Goal: Task Accomplishment & Management: Manage account settings

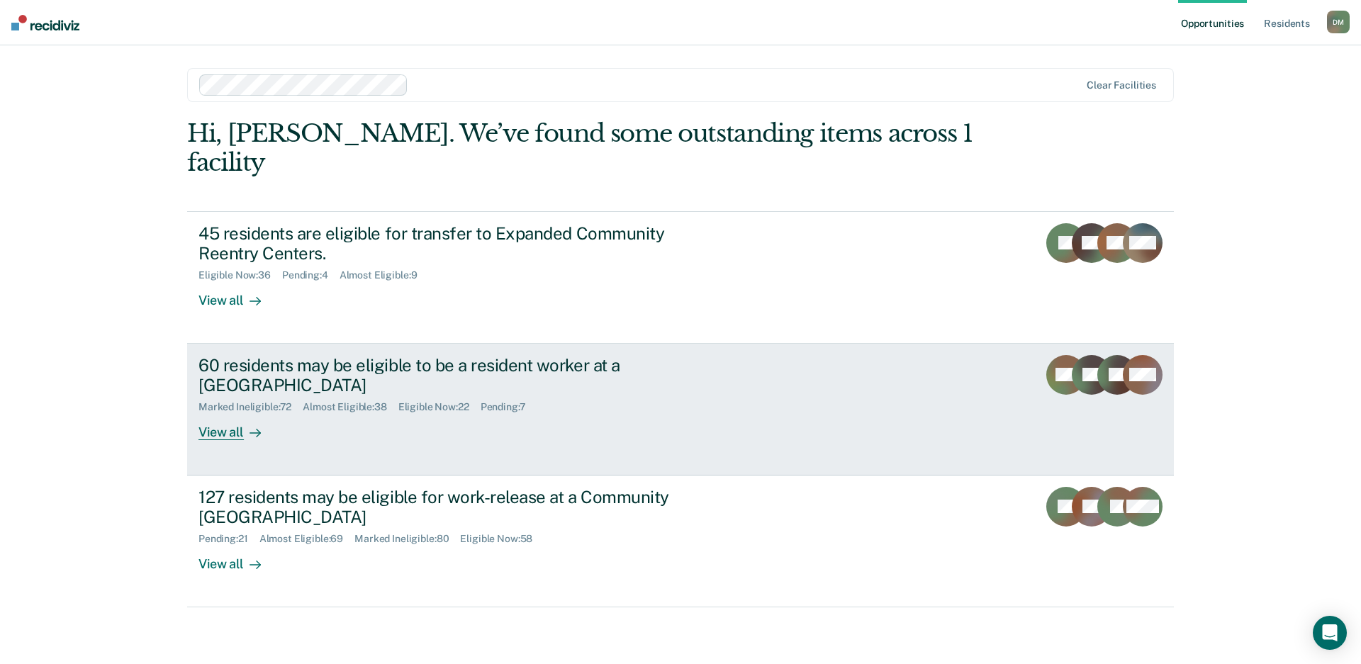
click at [947, 400] on link "60 residents may be eligible to be a resident worker at a Community Reentry Cen…" at bounding box center [680, 410] width 987 height 132
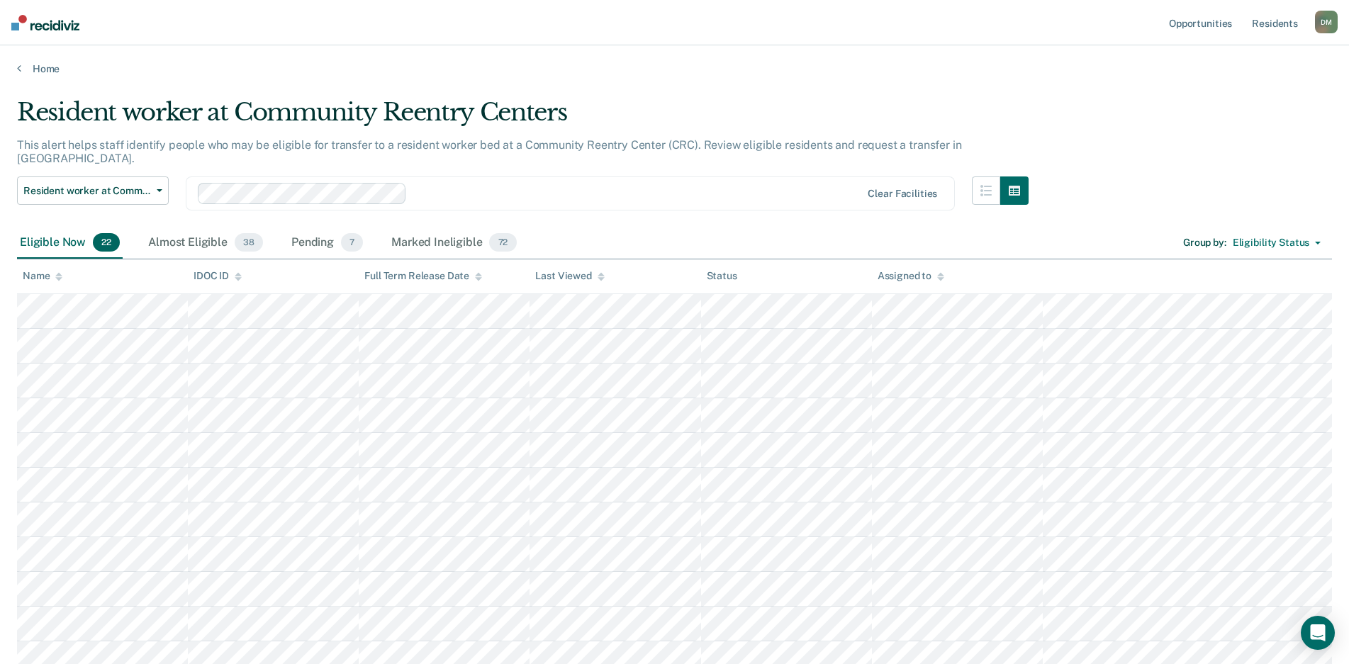
click at [598, 278] on icon at bounding box center [600, 279] width 7 height 4
click at [598, 279] on icon at bounding box center [600, 276] width 7 height 9
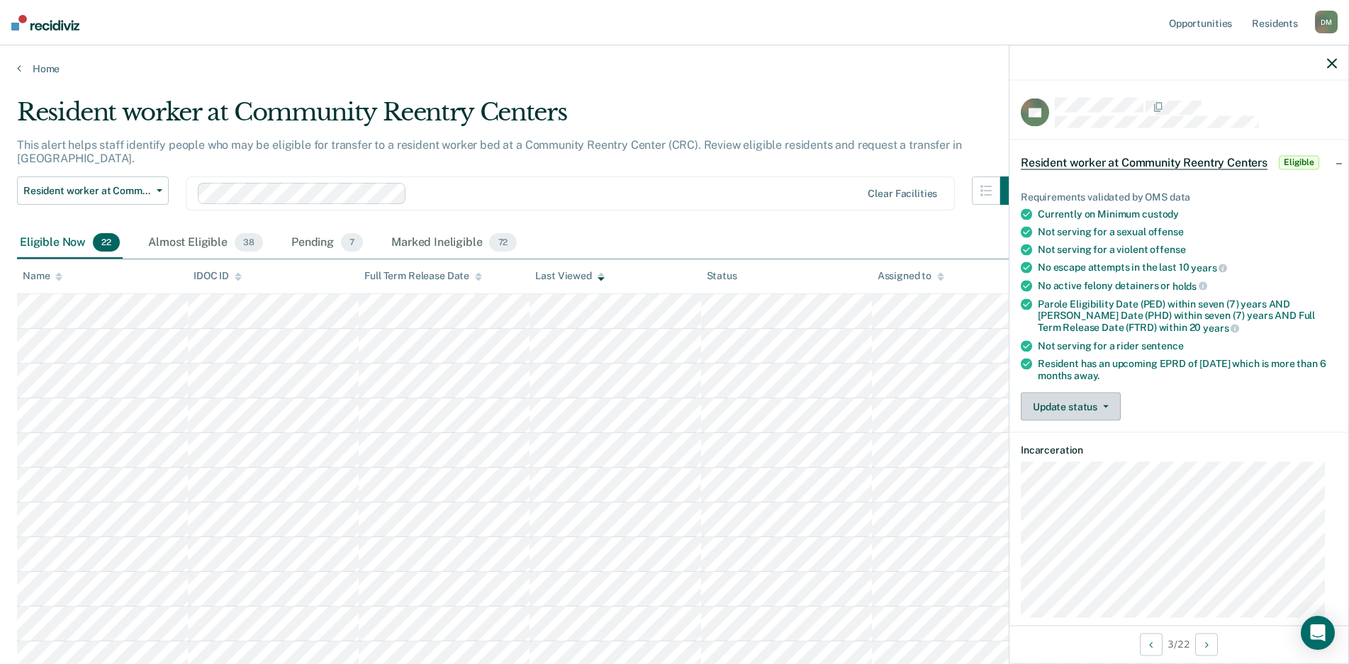
click at [1075, 405] on button "Update status" at bounding box center [1071, 407] width 100 height 28
click at [1061, 459] on button "Mark Ineligible" at bounding box center [1089, 463] width 137 height 23
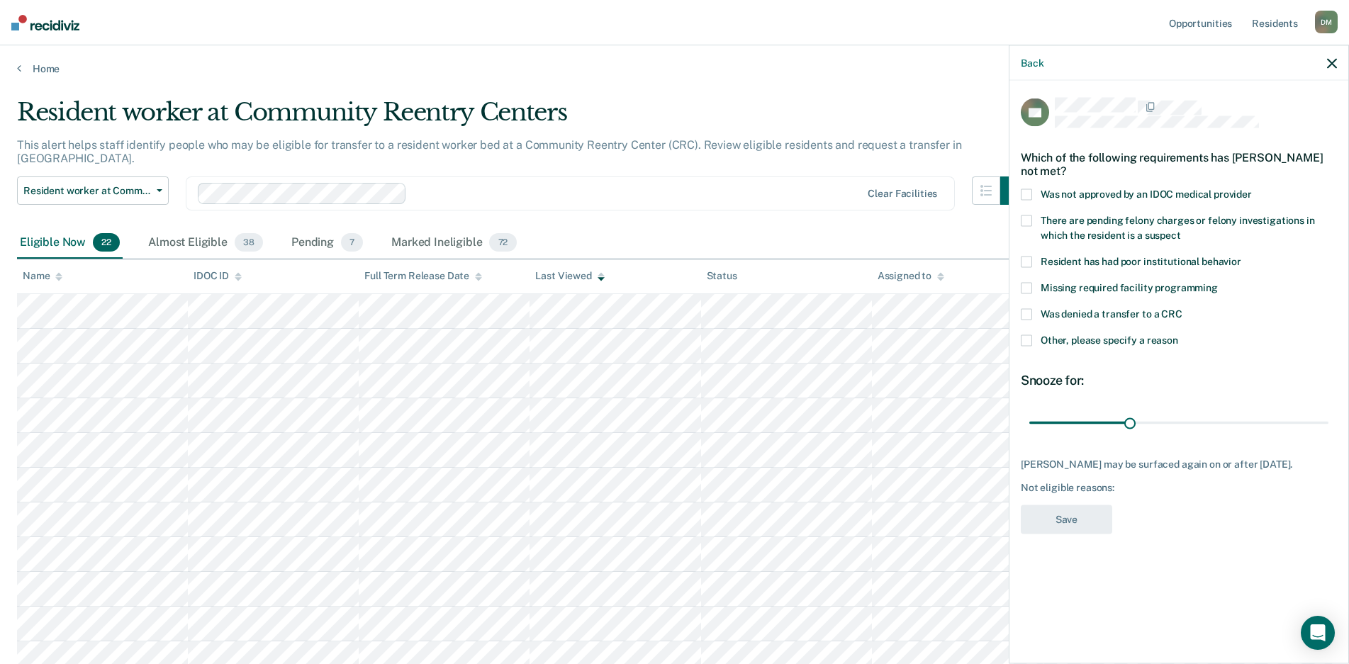
click at [1026, 341] on span at bounding box center [1026, 340] width 11 height 11
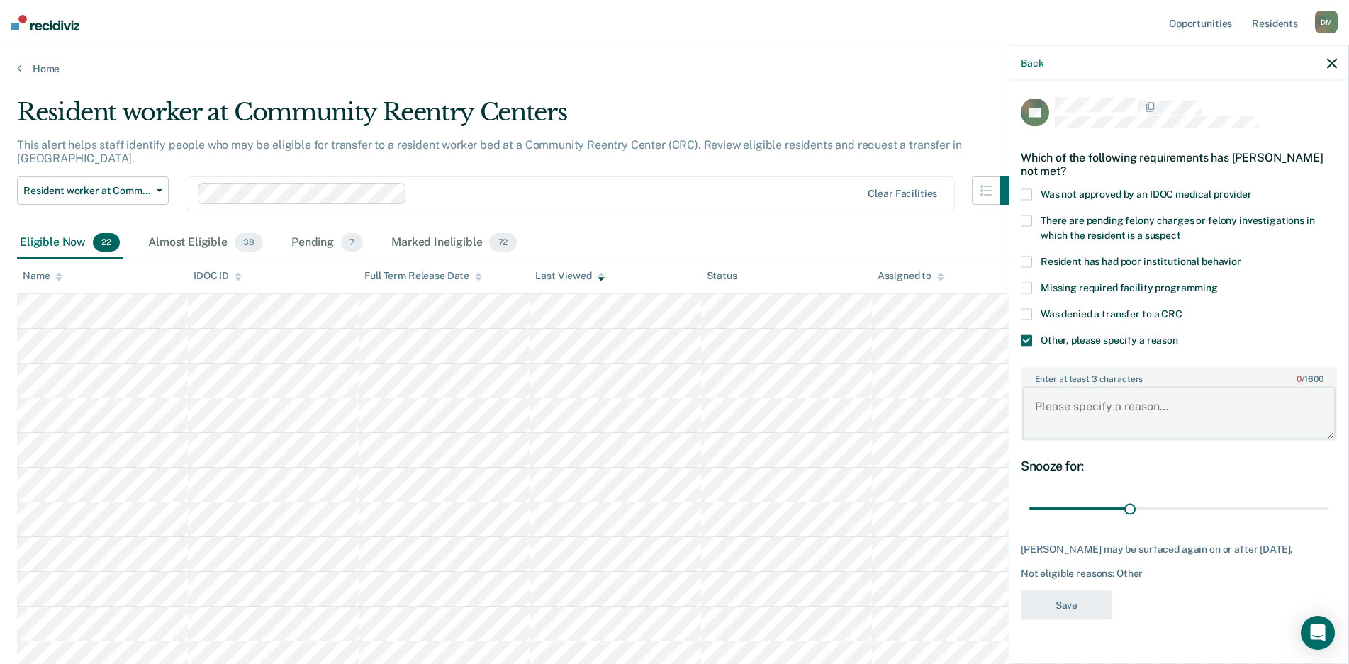
click at [1123, 397] on textarea "Enter at least 3 characters 0 / 1600" at bounding box center [1178, 413] width 313 height 52
type textarea "Classification pilot."
click at [1046, 603] on button "Save" at bounding box center [1066, 604] width 91 height 29
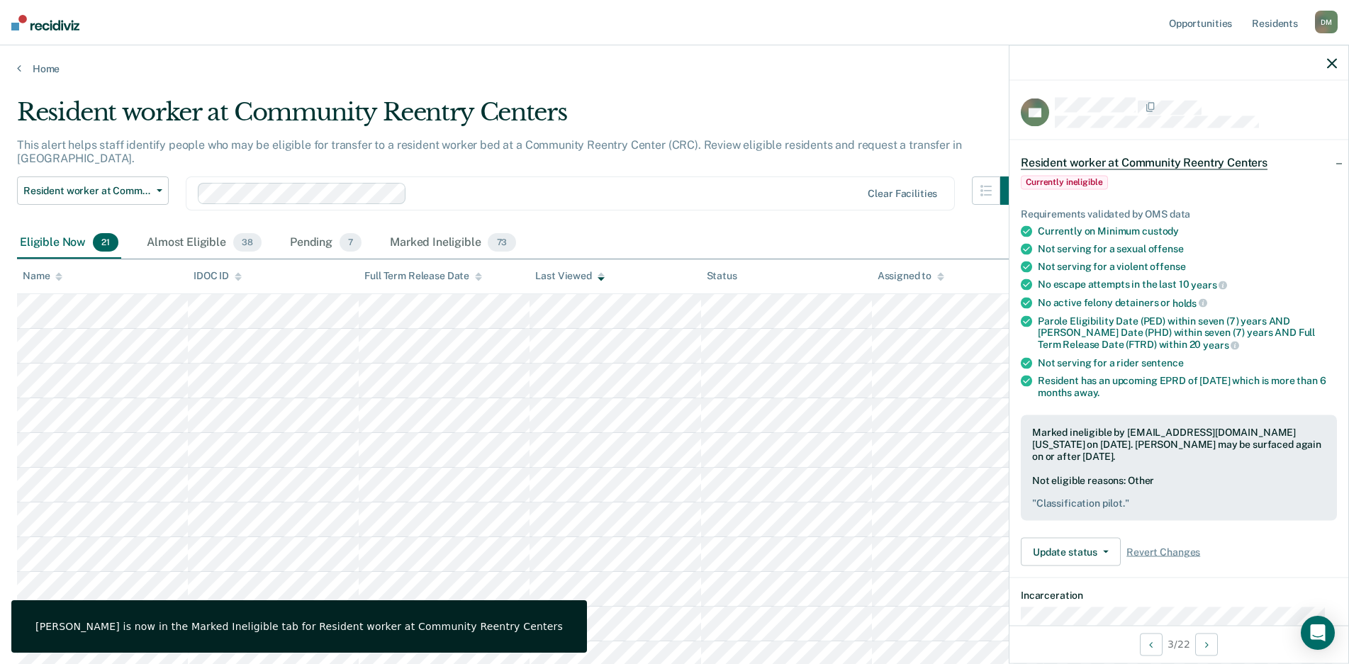
click at [1330, 70] on div at bounding box center [1178, 62] width 339 height 35
click at [1337, 61] on div at bounding box center [1178, 62] width 339 height 35
click at [1331, 61] on icon "button" at bounding box center [1332, 63] width 10 height 10
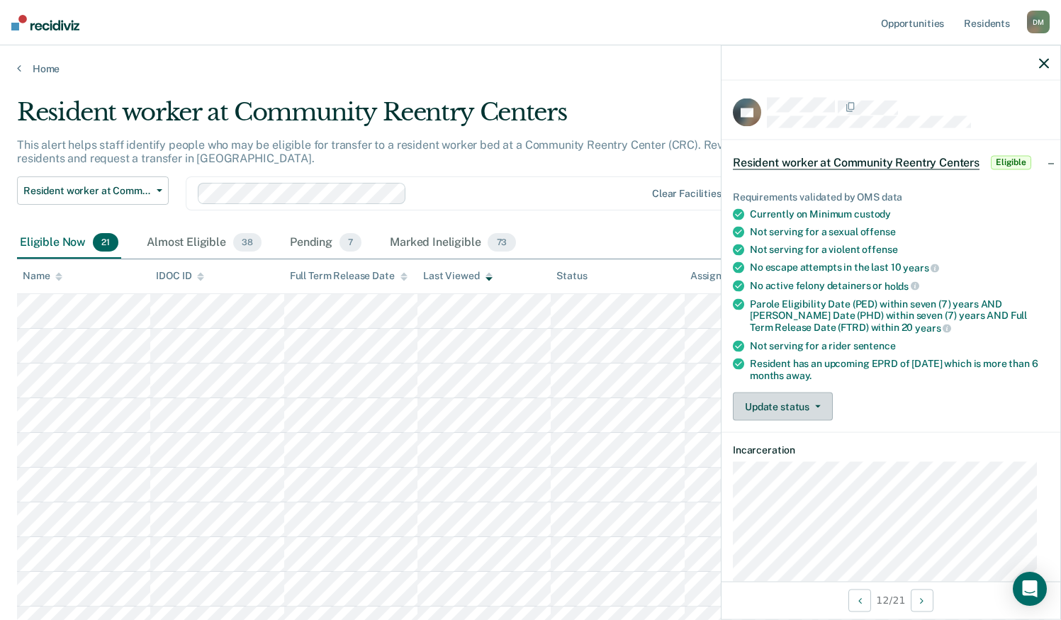
click at [775, 403] on button "Update status" at bounding box center [783, 407] width 100 height 28
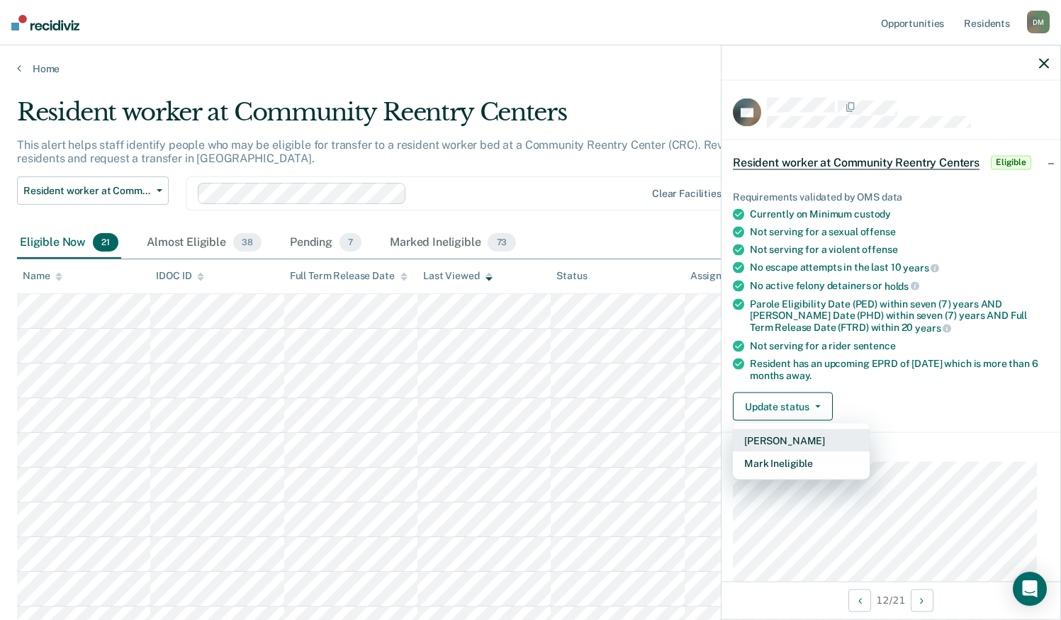
click at [778, 442] on button "[PERSON_NAME]" at bounding box center [801, 441] width 137 height 23
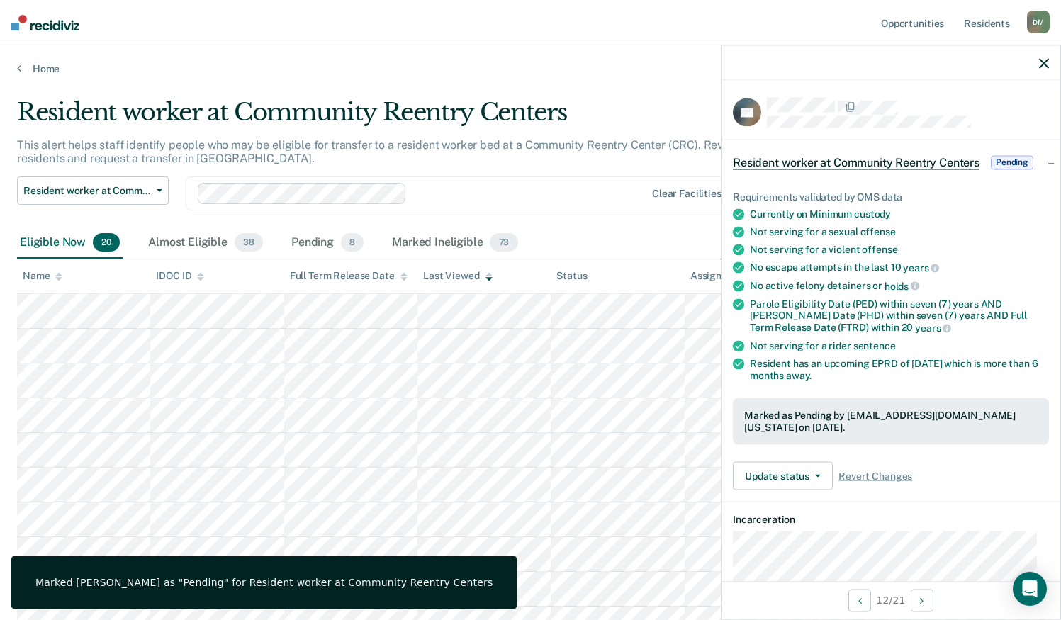
click at [1045, 64] on icon "button" at bounding box center [1044, 63] width 10 height 10
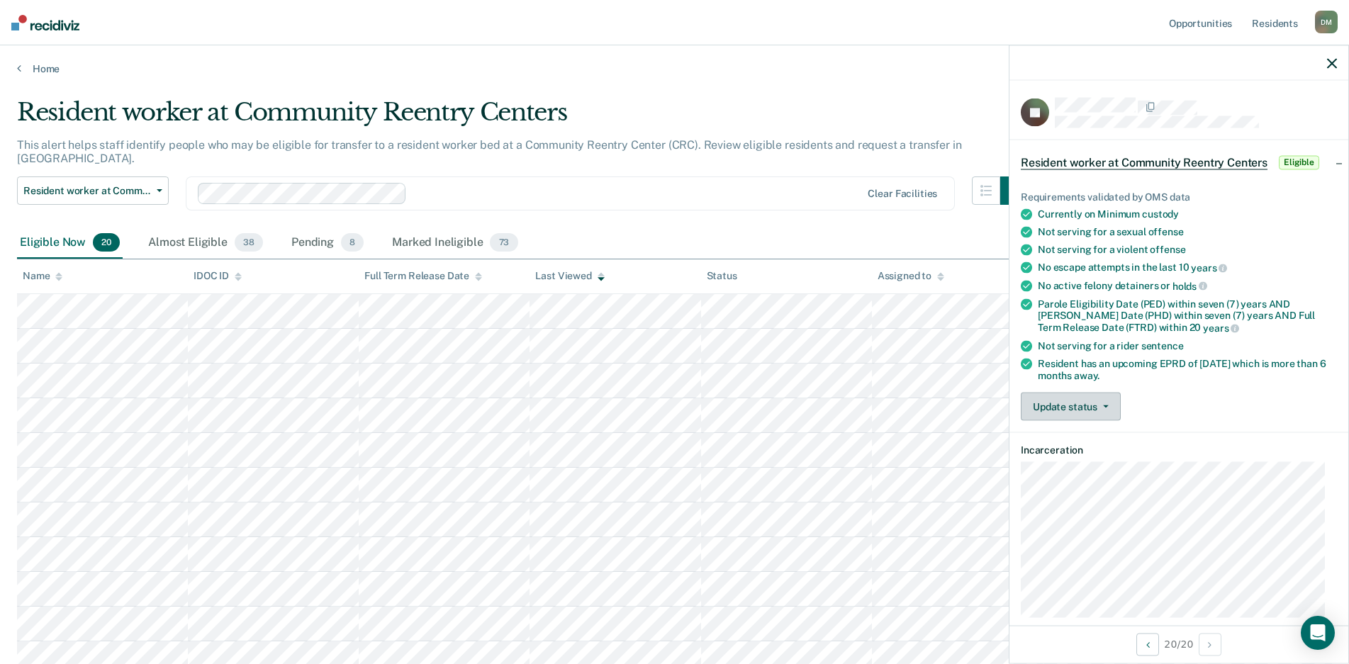
click at [1089, 400] on button "Update status" at bounding box center [1071, 407] width 100 height 28
click at [1228, 398] on div "Update status [PERSON_NAME] Mark Ineligible" at bounding box center [1179, 407] width 316 height 28
click at [1332, 62] on icon "button" at bounding box center [1332, 63] width 10 height 10
click at [1328, 63] on icon "button" at bounding box center [1332, 63] width 10 height 10
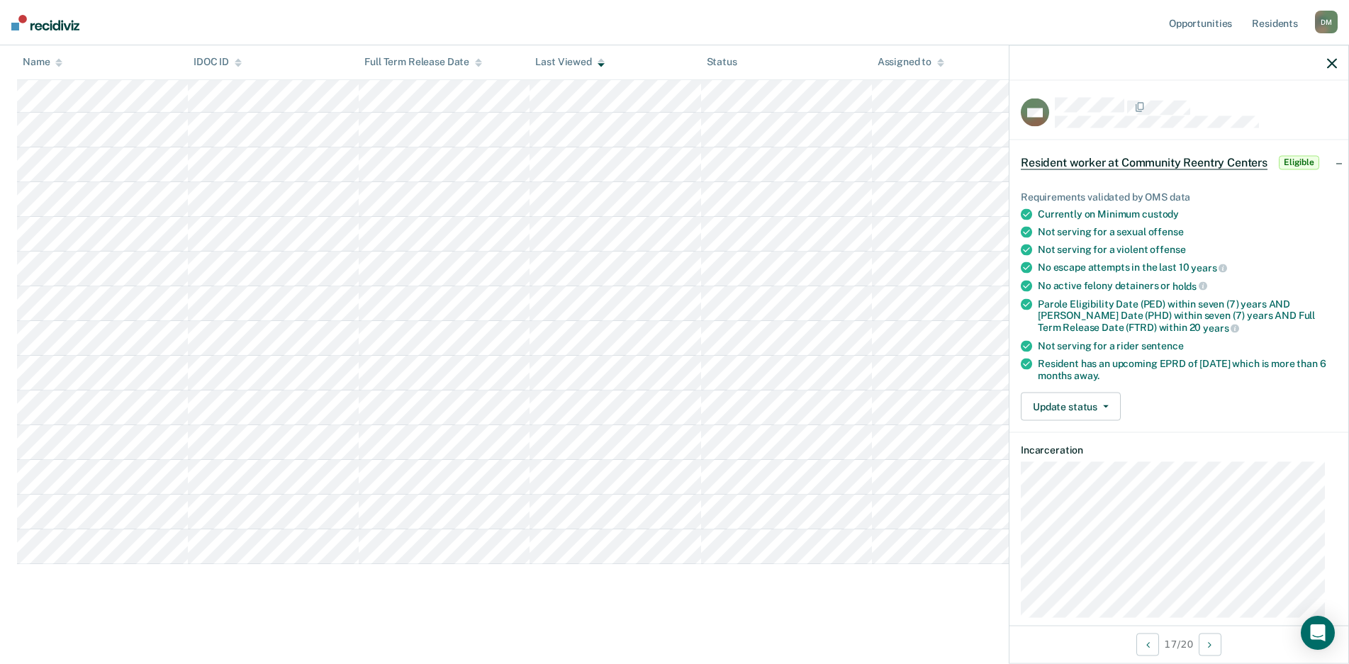
scroll to position [70, 0]
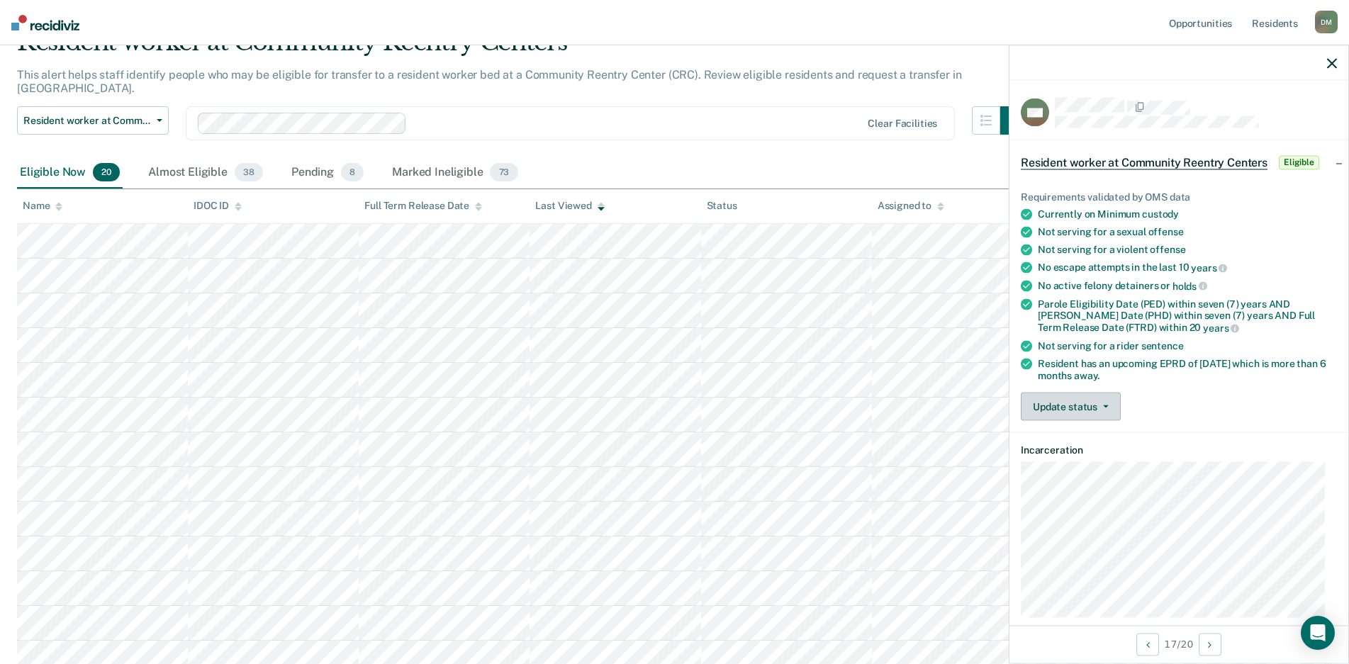
click at [1074, 412] on button "Update status" at bounding box center [1071, 407] width 100 height 28
click at [1062, 461] on button "Mark Ineligible" at bounding box center [1089, 463] width 137 height 23
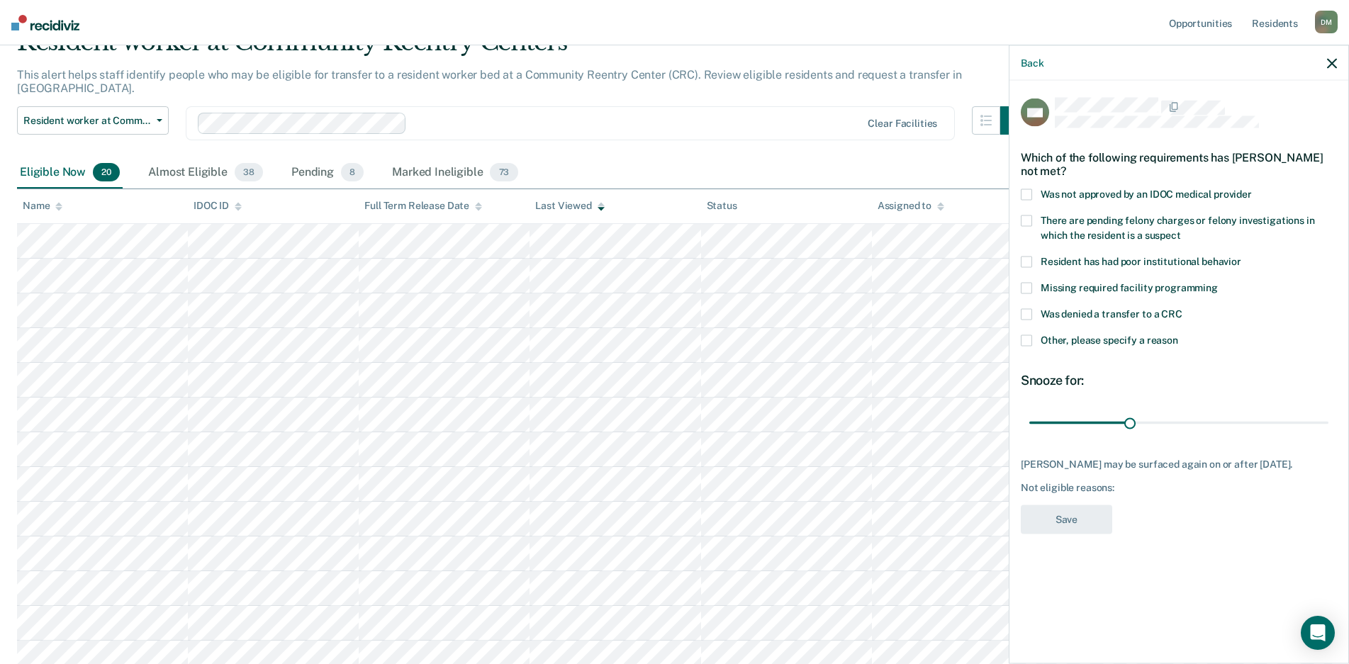
click at [1028, 342] on span at bounding box center [1026, 340] width 11 height 11
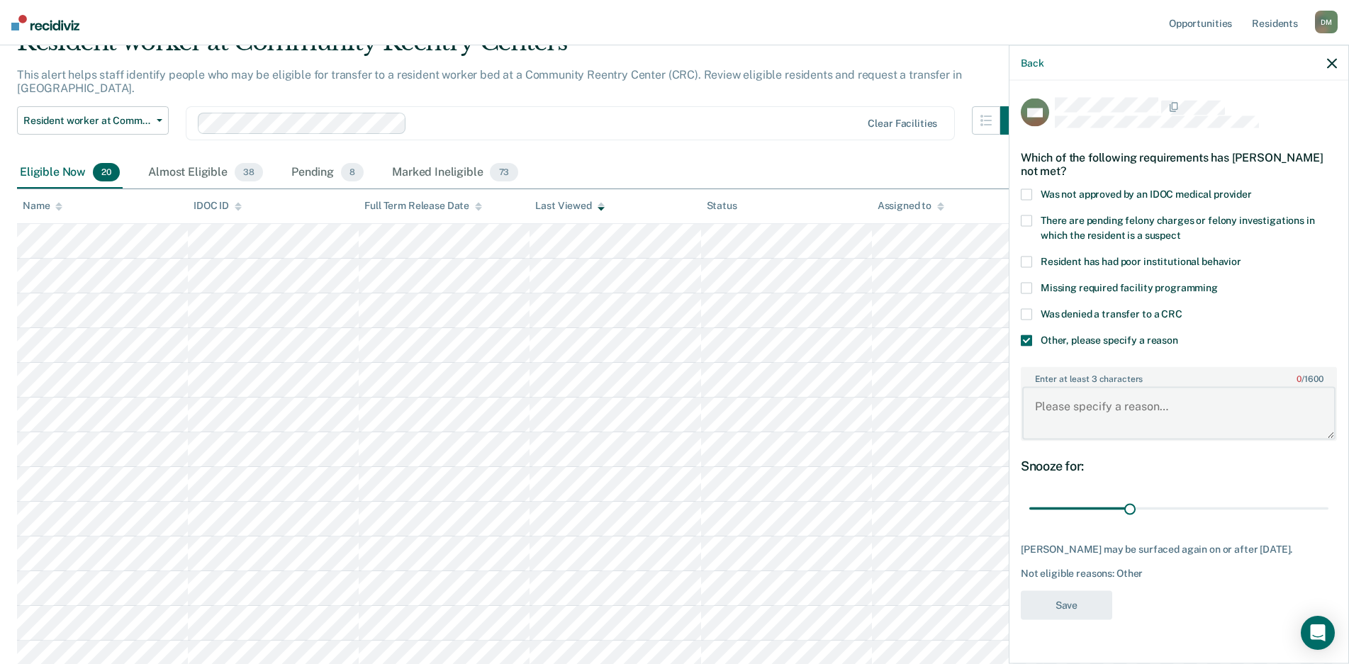
click at [1077, 404] on textarea "Enter at least 3 characters 0 / 1600" at bounding box center [1178, 413] width 313 height 52
type textarea "Refused move to CRC."
click at [1067, 619] on button "Save" at bounding box center [1066, 604] width 91 height 29
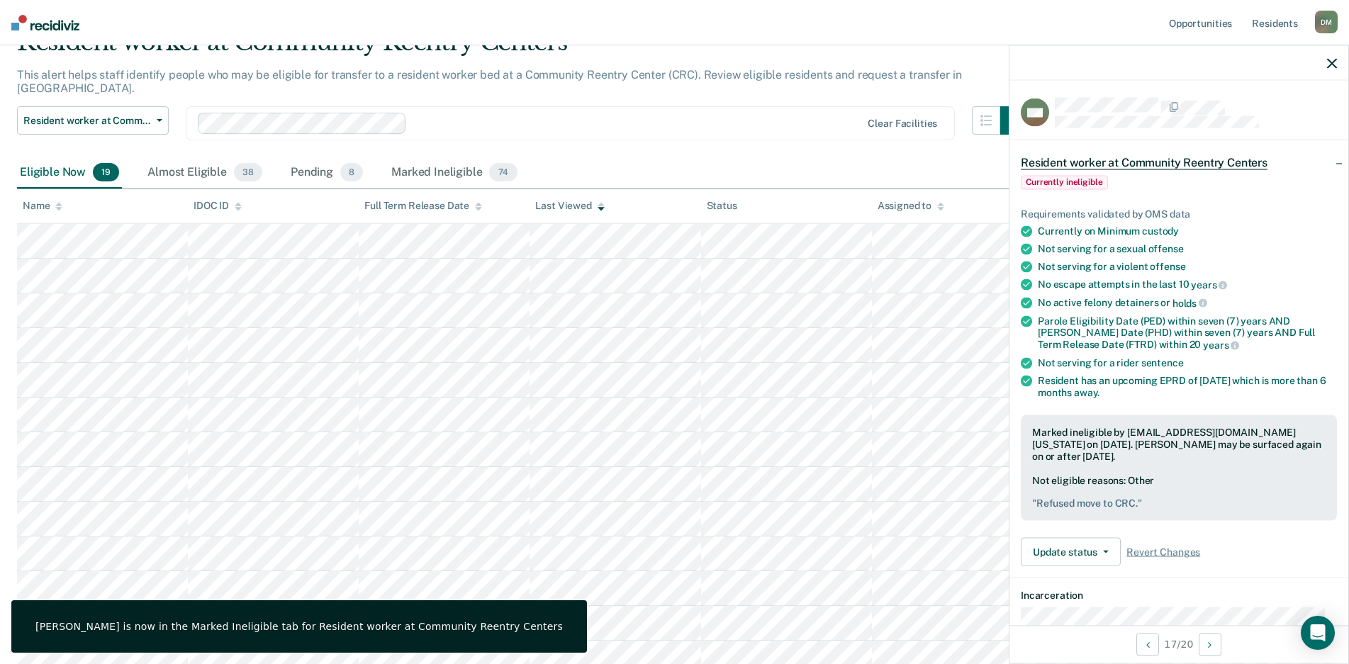
click at [1331, 63] on icon "button" at bounding box center [1332, 63] width 10 height 10
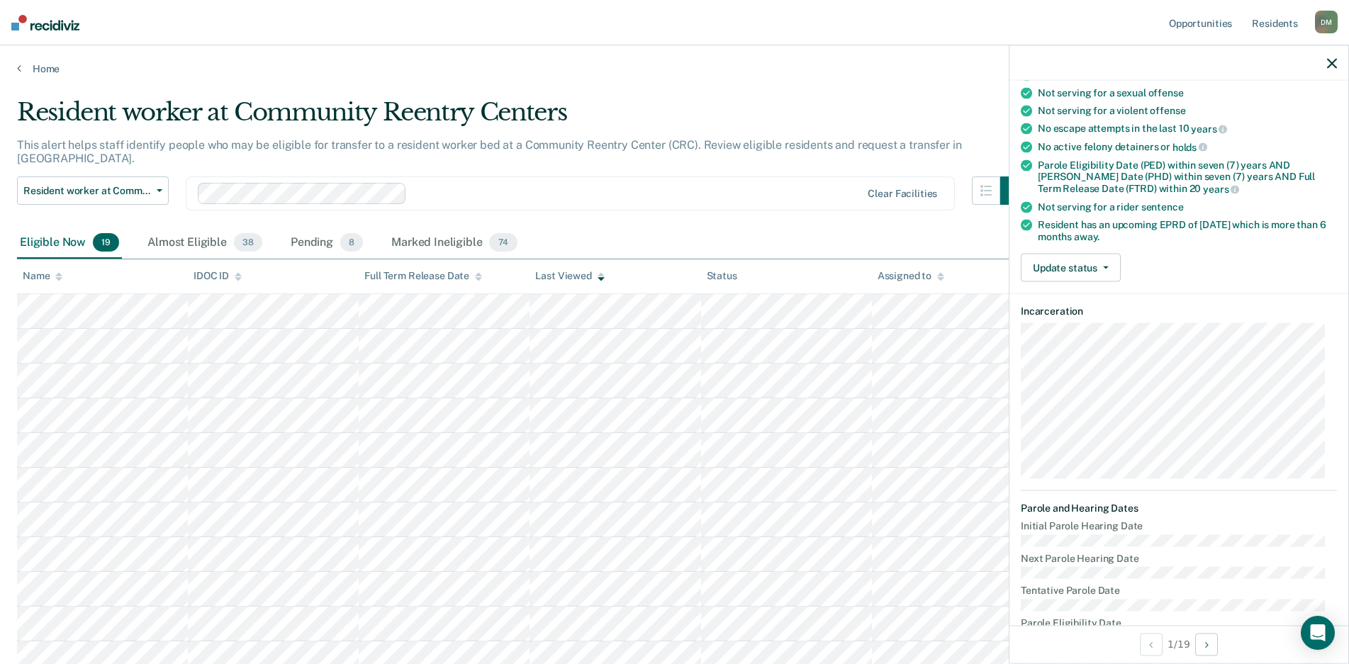
scroll to position [0, 0]
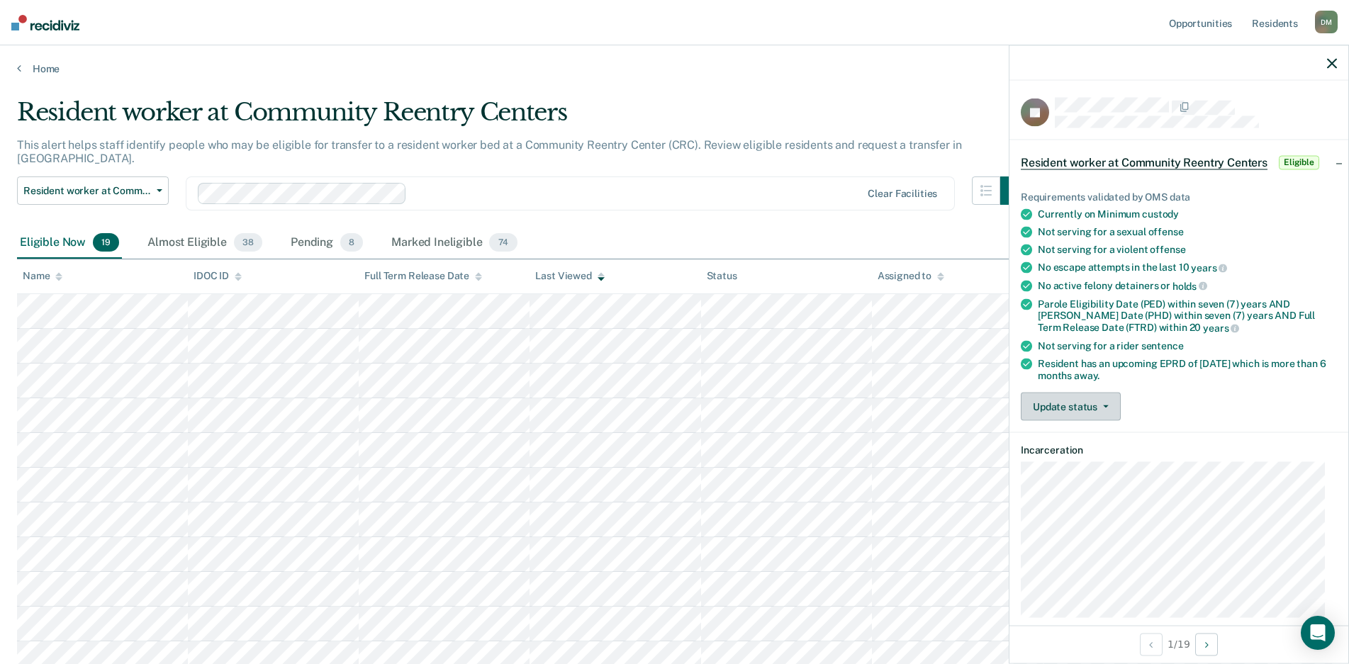
click at [1096, 412] on button "Update status" at bounding box center [1071, 407] width 100 height 28
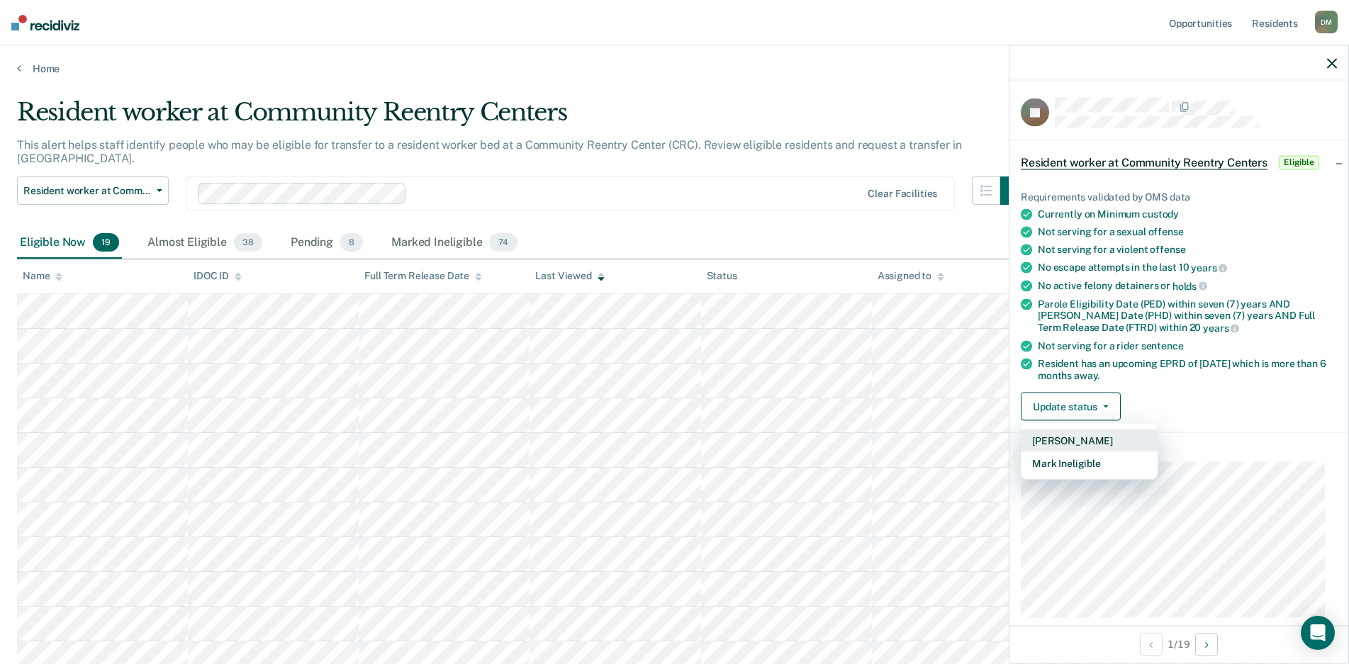
click at [1087, 439] on button "[PERSON_NAME]" at bounding box center [1089, 441] width 137 height 23
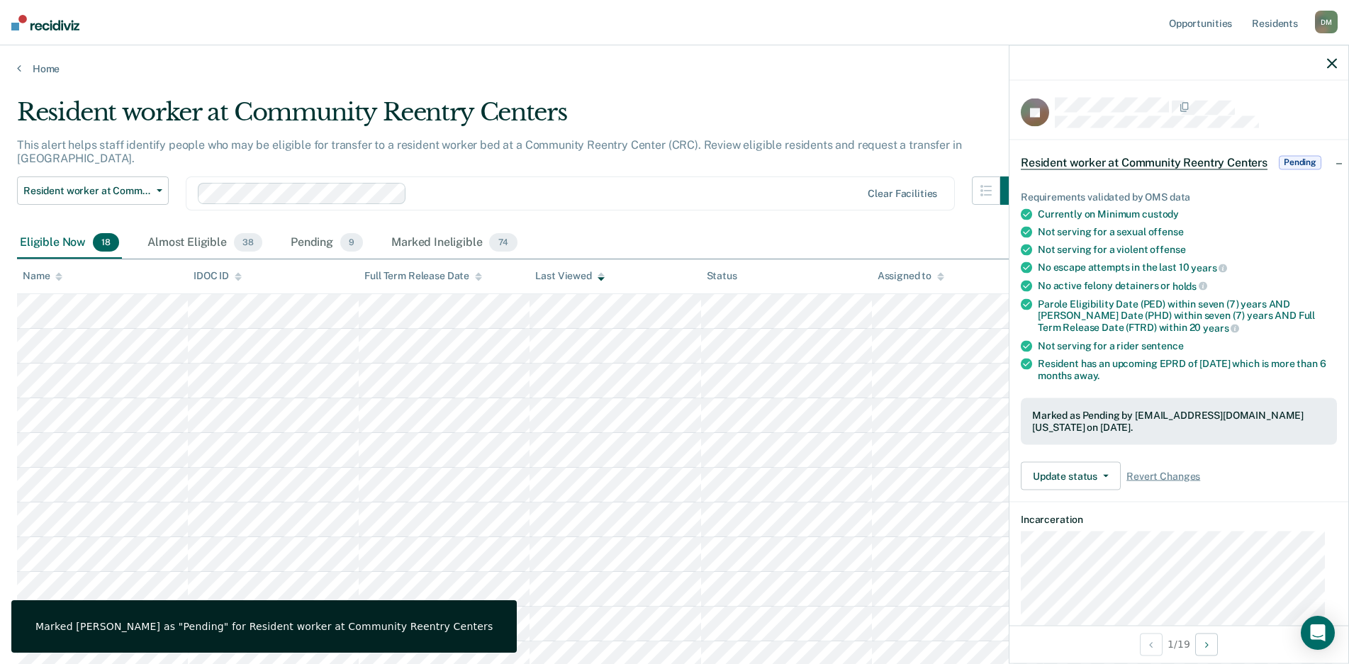
click at [1332, 62] on icon "button" at bounding box center [1332, 63] width 10 height 10
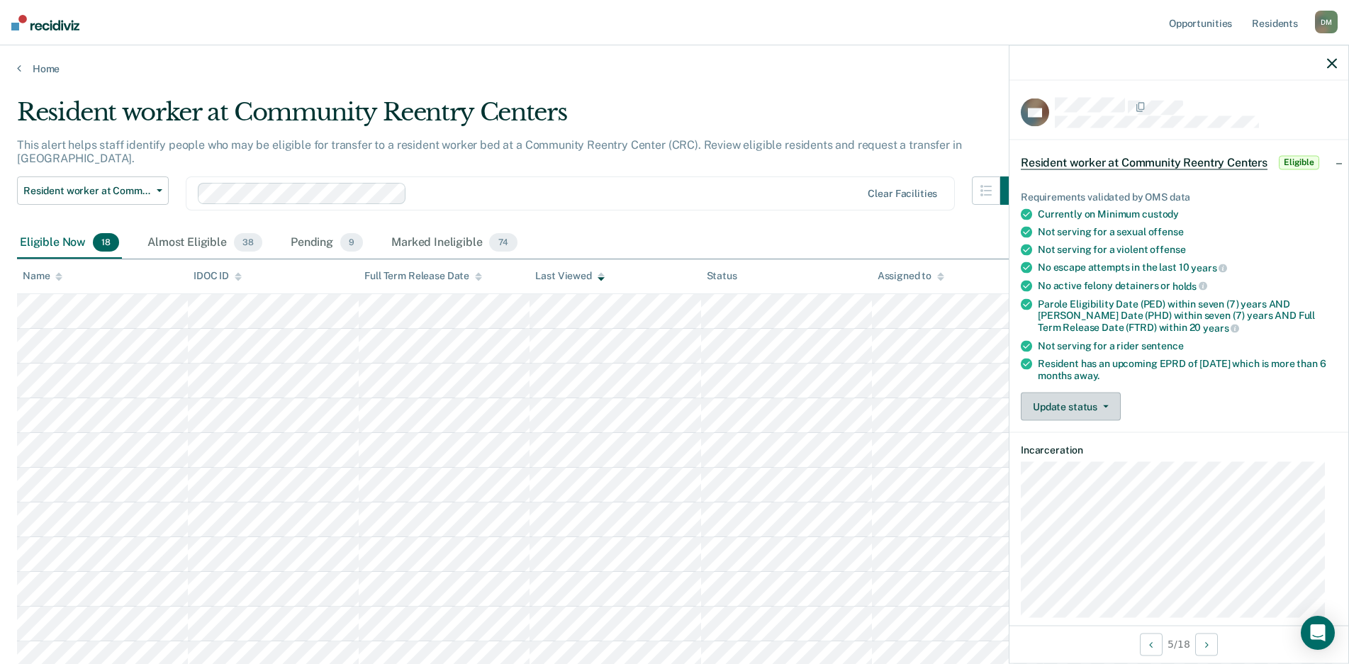
click at [1070, 403] on button "Update status" at bounding box center [1071, 407] width 100 height 28
click at [1071, 457] on button "Mark Ineligible" at bounding box center [1089, 463] width 137 height 23
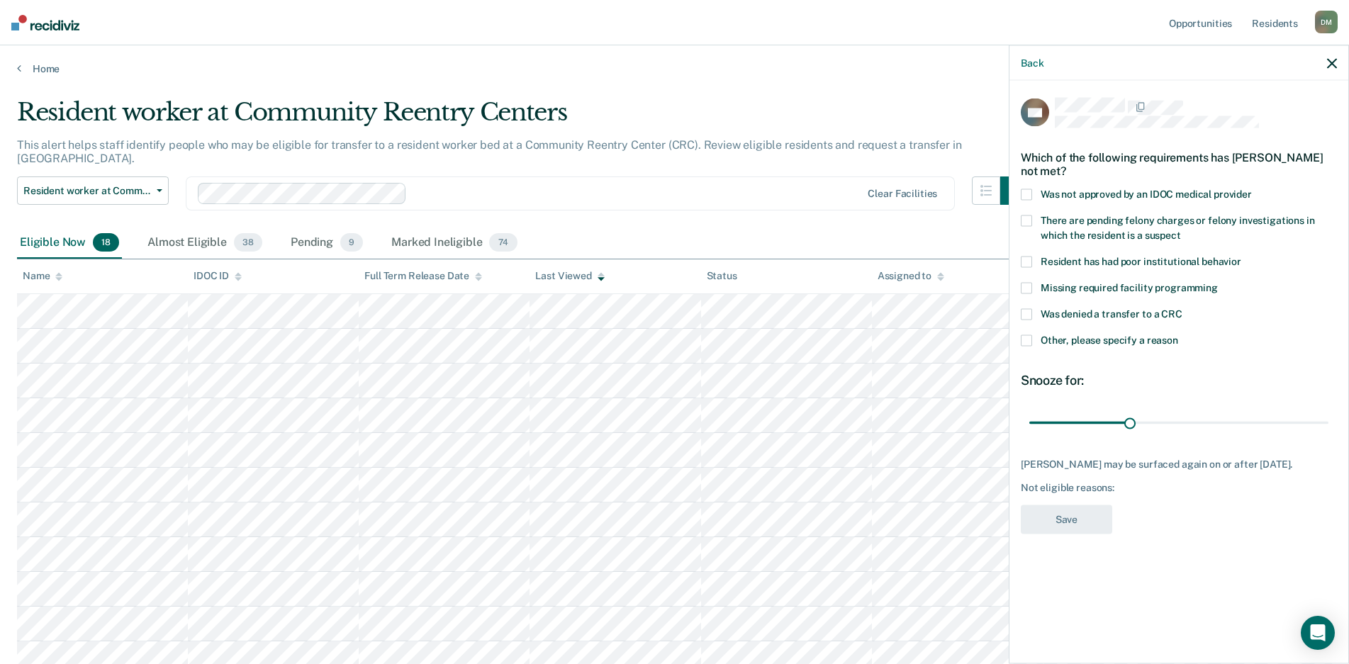
click at [1030, 311] on span at bounding box center [1026, 314] width 11 height 11
click at [1028, 338] on span at bounding box center [1026, 340] width 11 height 11
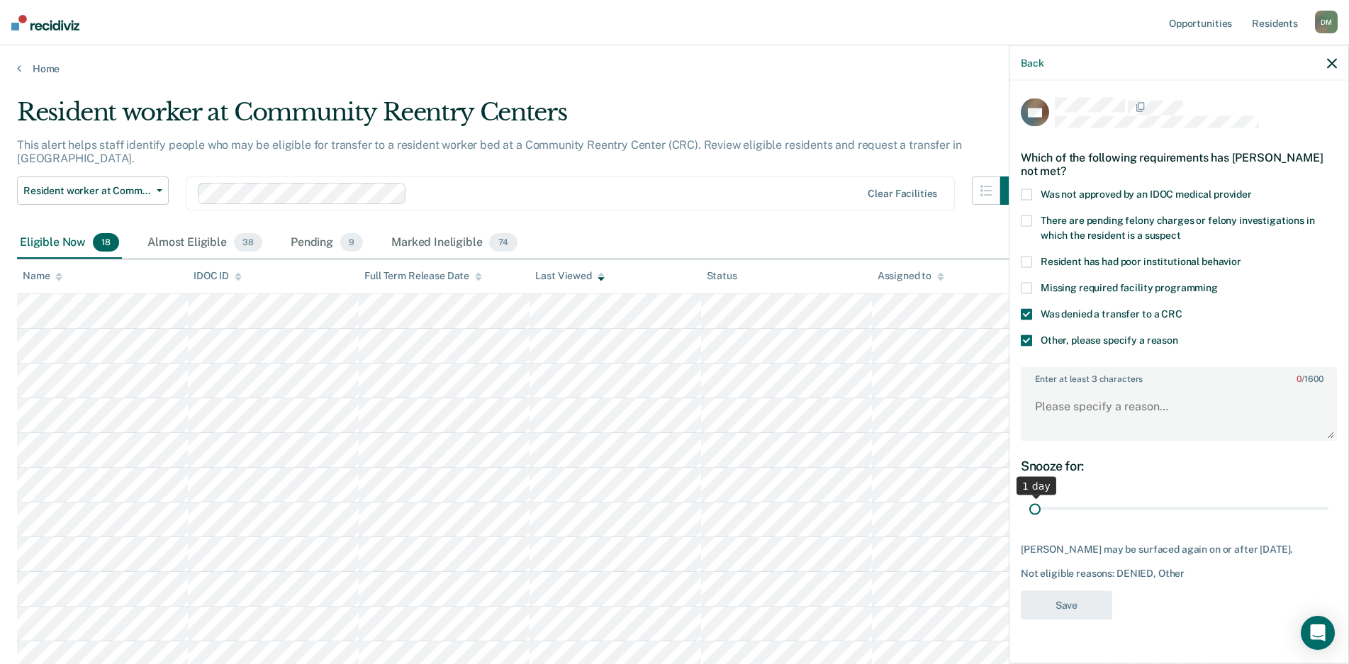
drag, startPoint x: 1132, startPoint y: 509, endPoint x: 982, endPoint y: 502, distance: 150.4
type input "1"
click at [1029, 502] on input "range" at bounding box center [1178, 508] width 299 height 25
click at [1043, 410] on textarea "Enter at least 3 characters 0 / 1600" at bounding box center [1178, 413] width 313 height 52
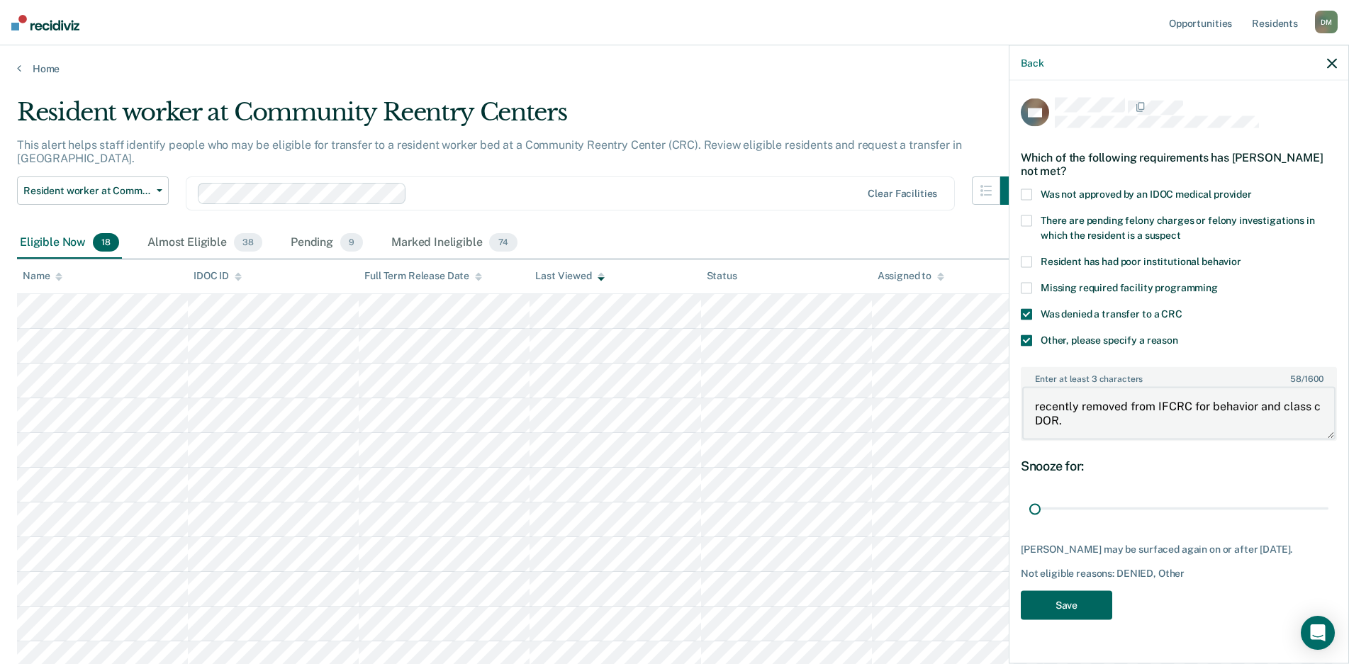
type textarea "recently removed from IFCRC for behavior and class c DOR."
click at [1054, 597] on button "Save" at bounding box center [1066, 604] width 91 height 29
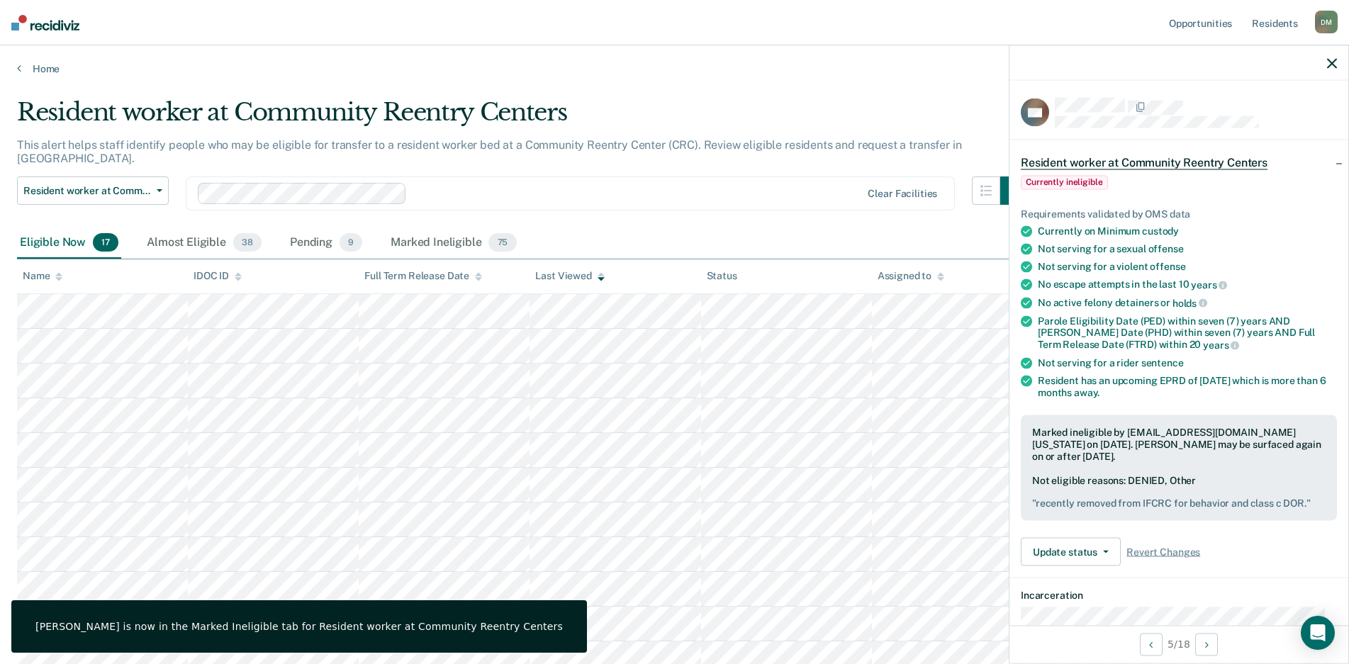
click at [1329, 66] on icon "button" at bounding box center [1332, 63] width 10 height 10
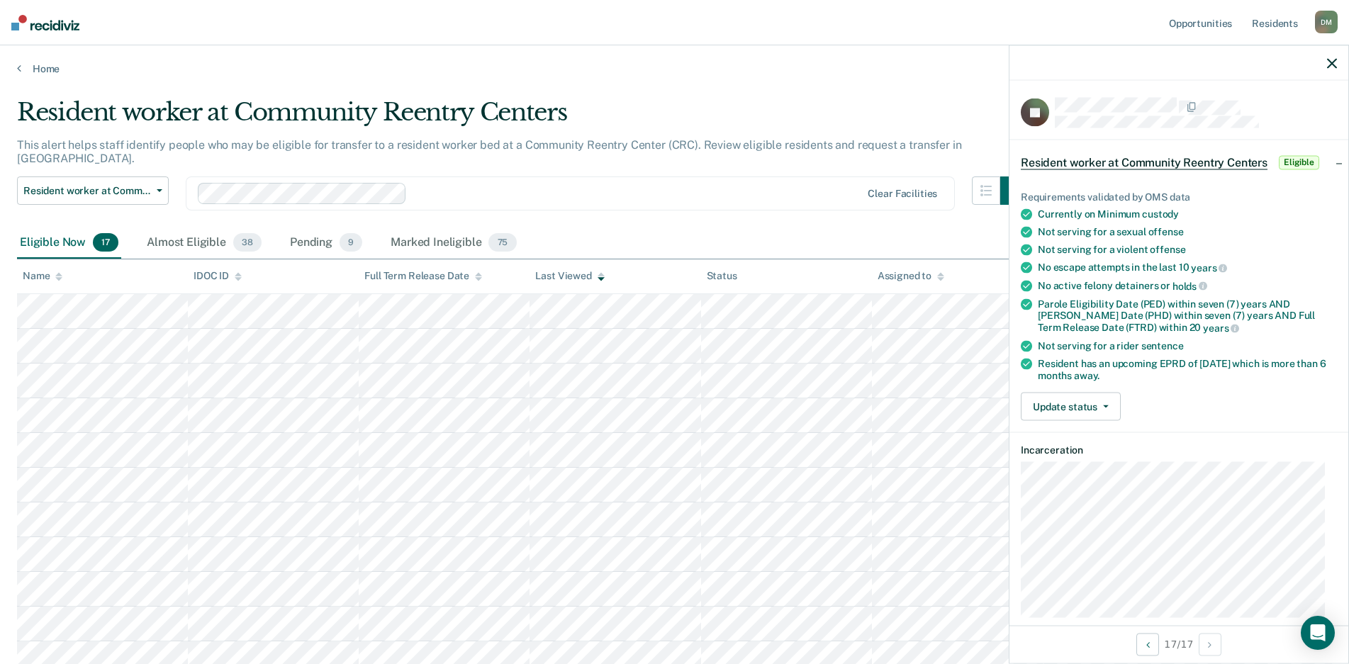
click at [1330, 64] on icon "button" at bounding box center [1332, 63] width 10 height 10
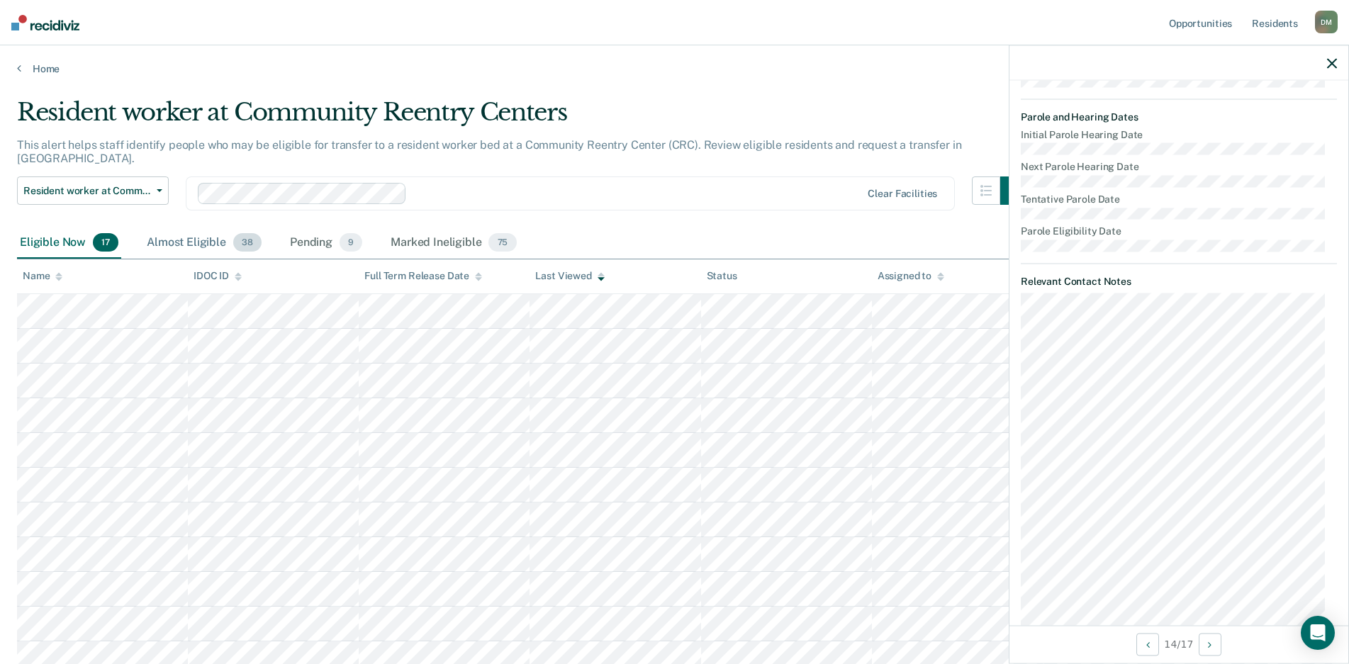
click at [178, 228] on div "Almost Eligible 38" at bounding box center [204, 243] width 120 height 31
click at [1328, 64] on icon "button" at bounding box center [1332, 63] width 10 height 10
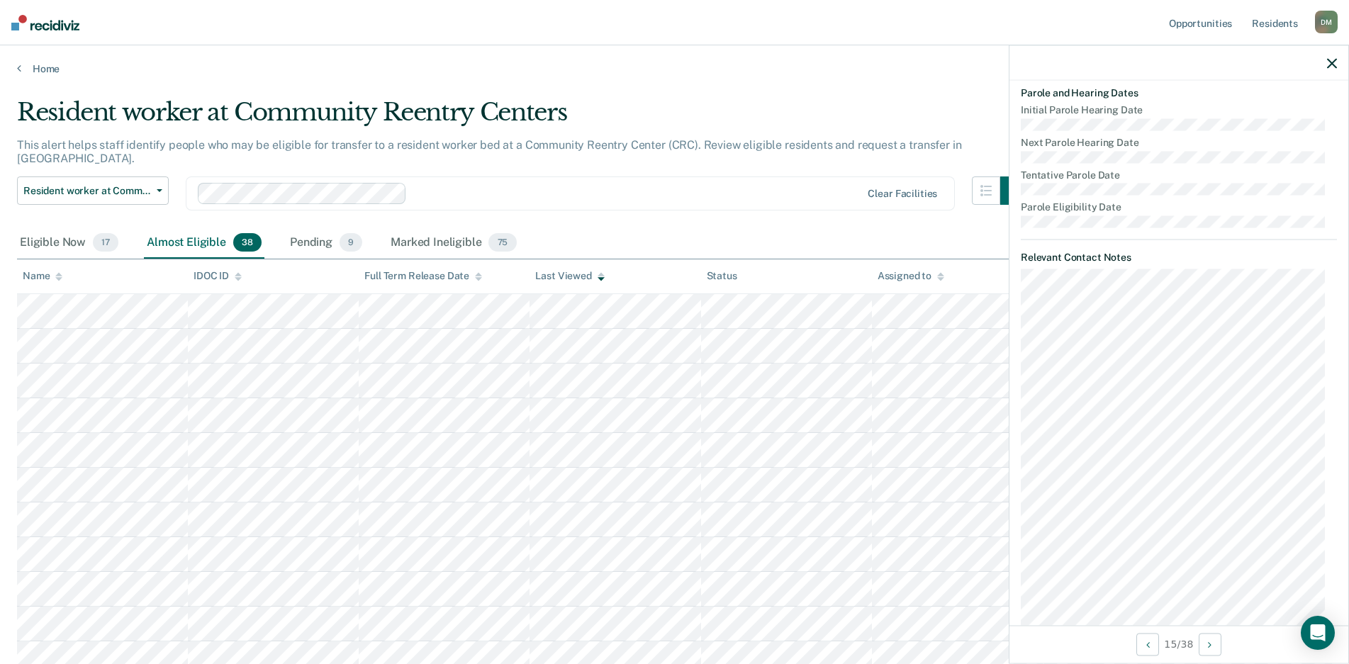
scroll to position [642, 0]
click at [1328, 64] on icon "button" at bounding box center [1332, 63] width 10 height 10
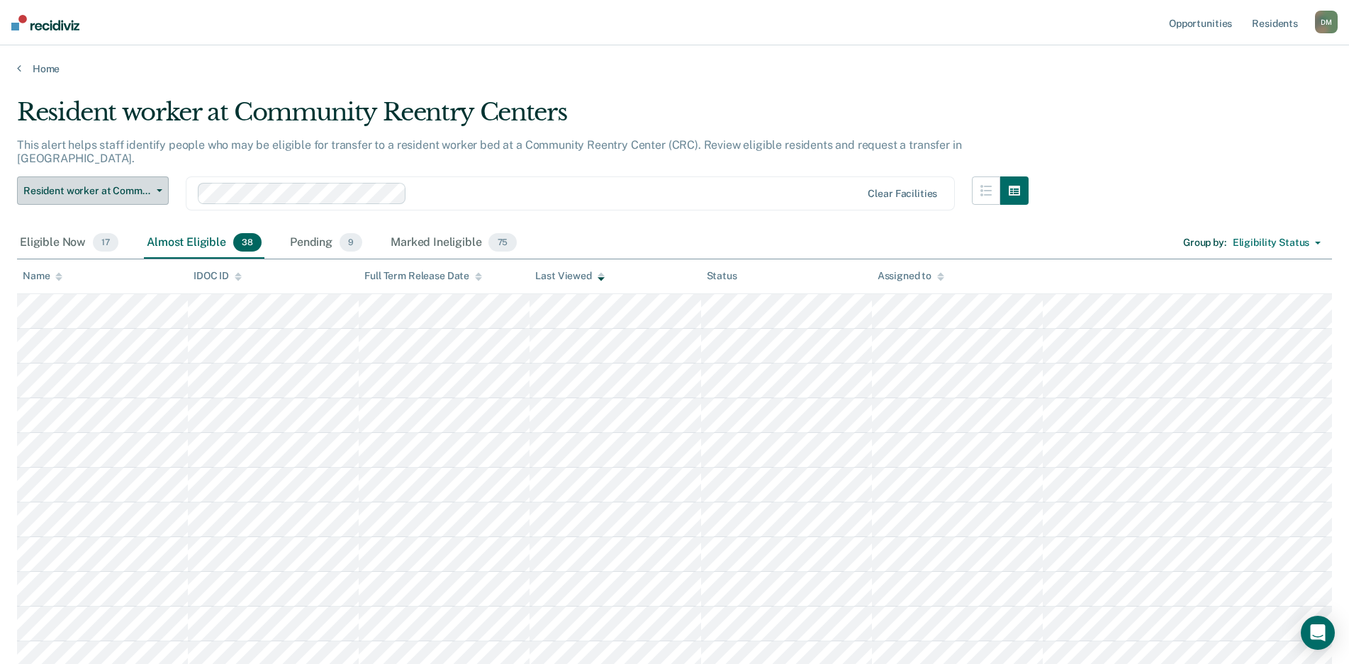
click at [128, 185] on span "Resident worker at Community Reentry Centers" at bounding box center [87, 191] width 128 height 12
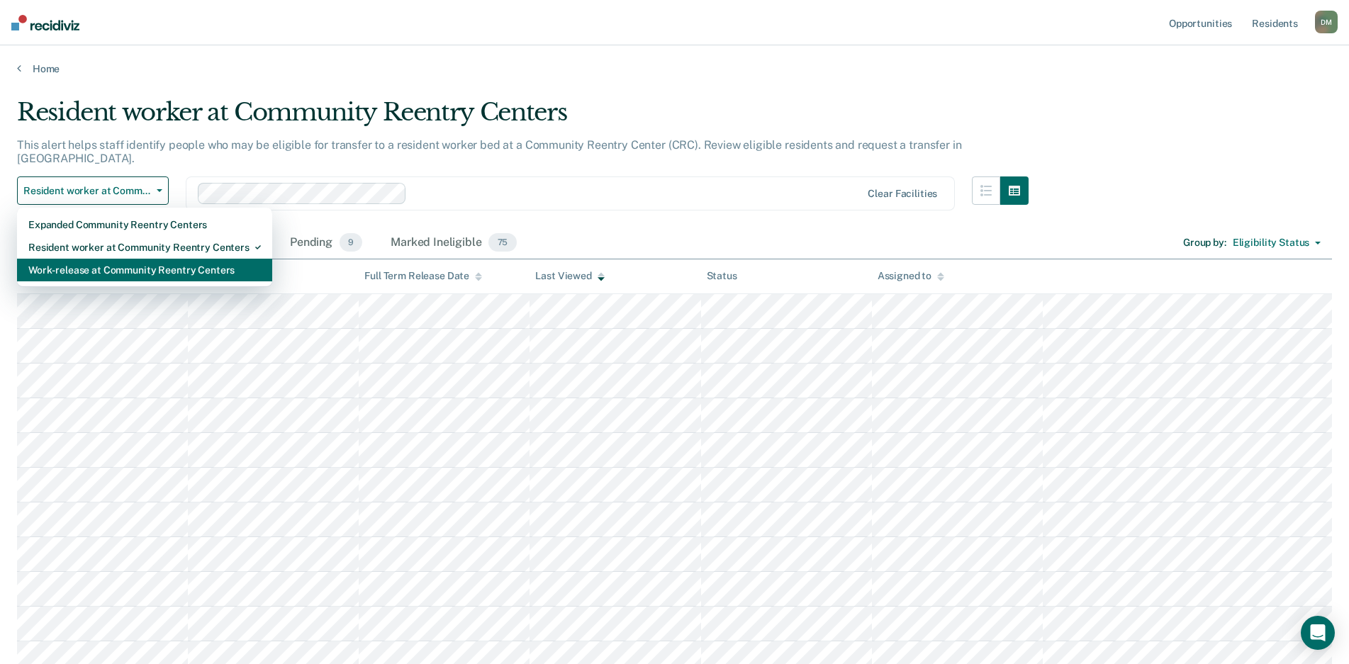
click at [90, 259] on div "Work-release at Community Reentry Centers" at bounding box center [144, 270] width 232 height 23
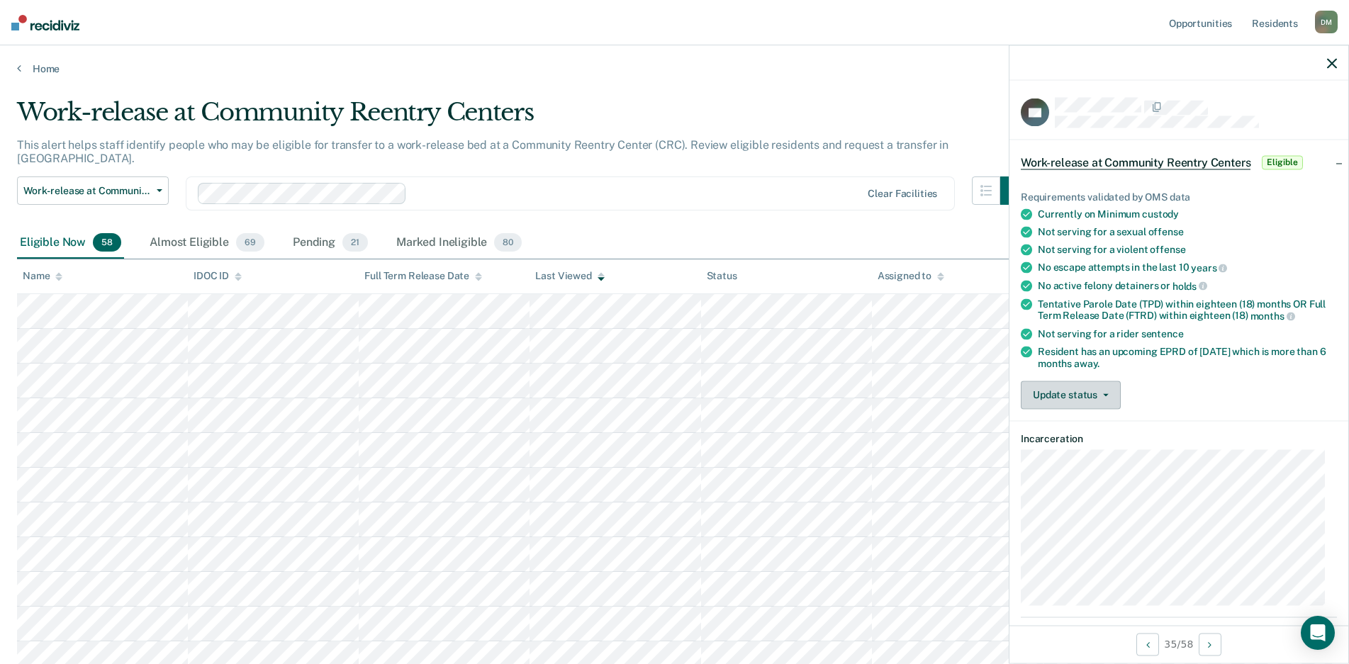
click at [1086, 397] on button "Update status" at bounding box center [1071, 395] width 100 height 28
click at [1067, 444] on button "Mark Ineligible" at bounding box center [1089, 451] width 137 height 23
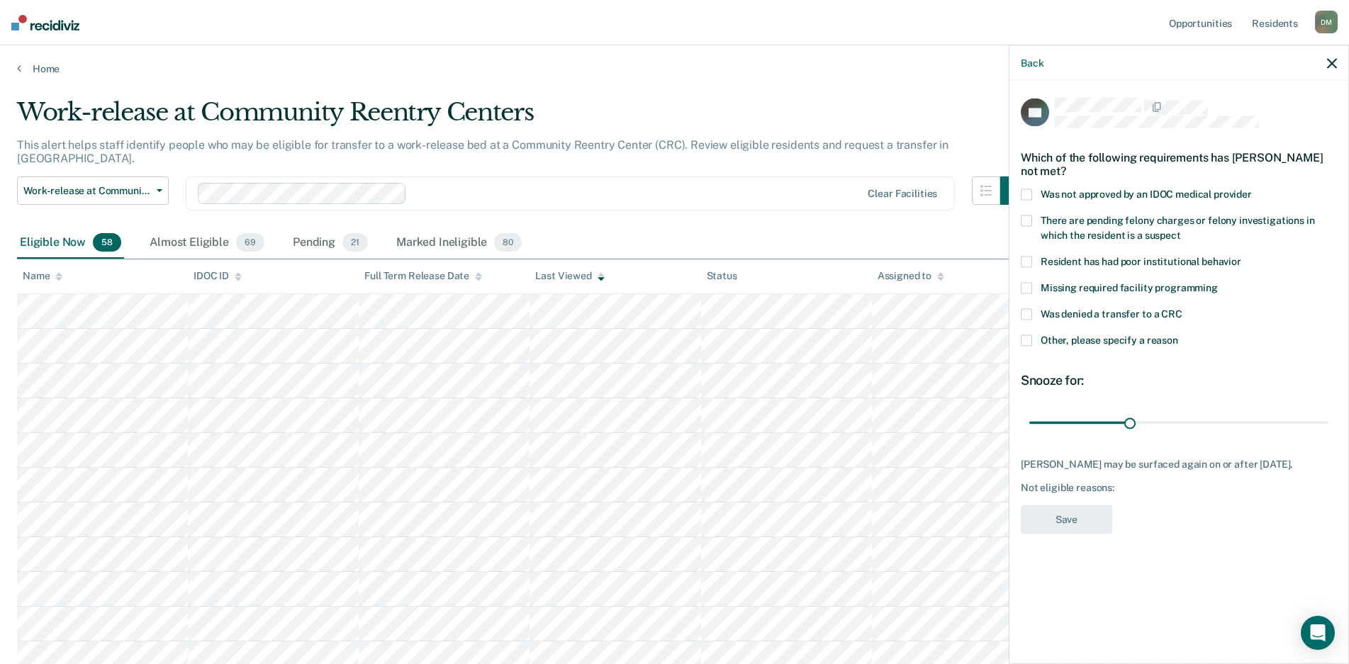
click at [1028, 309] on span at bounding box center [1026, 314] width 11 height 11
type input "1"
click at [1030, 420] on input "range" at bounding box center [1178, 422] width 299 height 25
click at [1026, 346] on label "Other, please specify a reason" at bounding box center [1179, 342] width 316 height 15
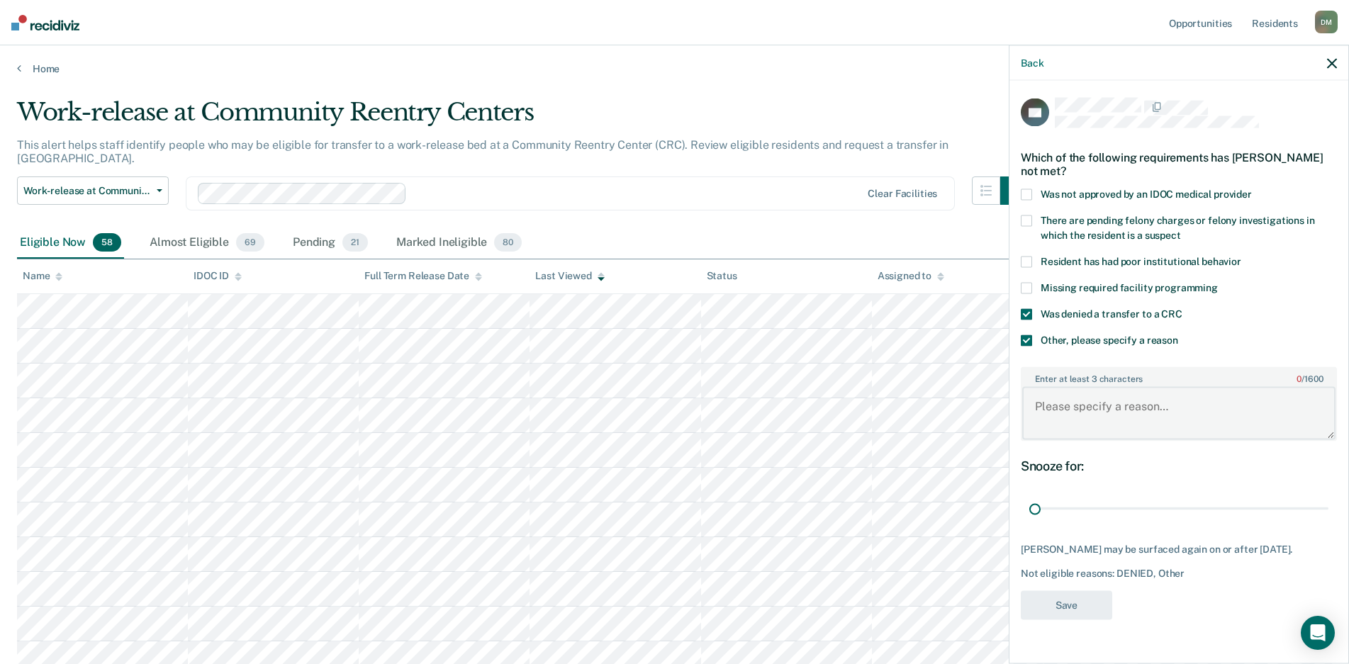
click at [1074, 432] on textarea "Enter at least 3 characters 0 / 1600" at bounding box center [1178, 413] width 313 height 52
type textarea "History of fugitive and absconding."
click at [1067, 605] on button "Save" at bounding box center [1066, 604] width 91 height 29
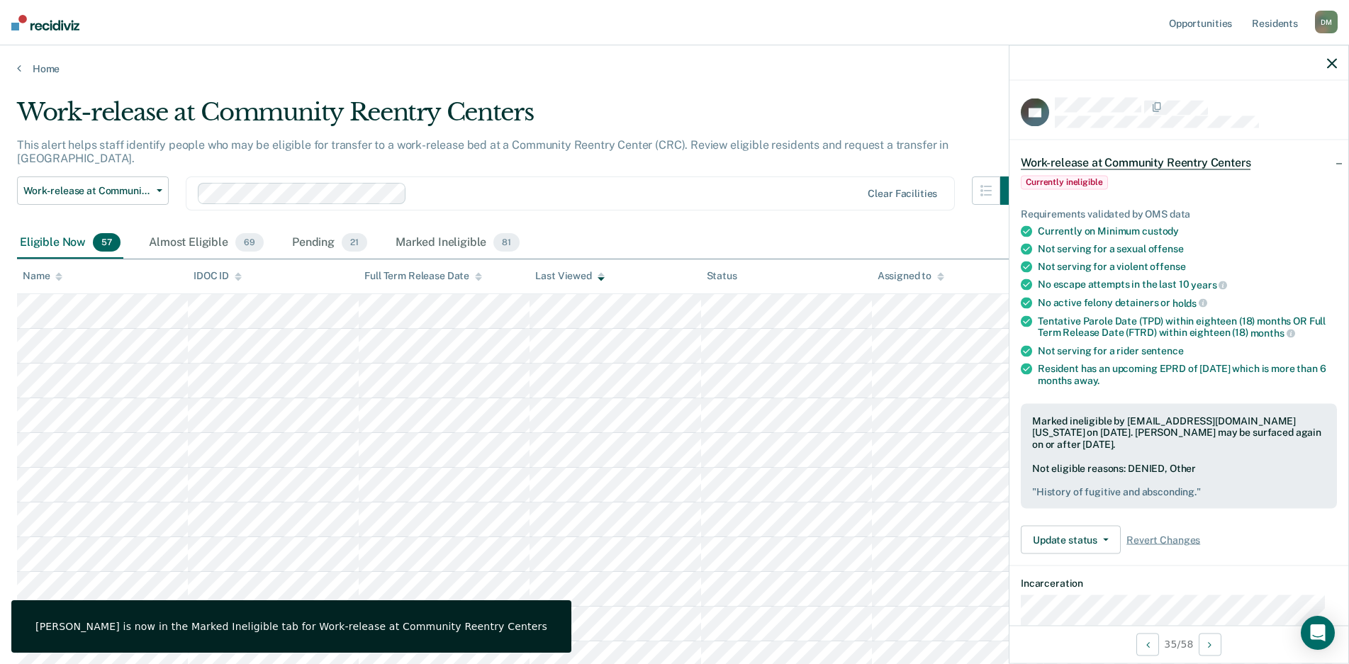
click at [1332, 65] on icon "button" at bounding box center [1332, 63] width 10 height 10
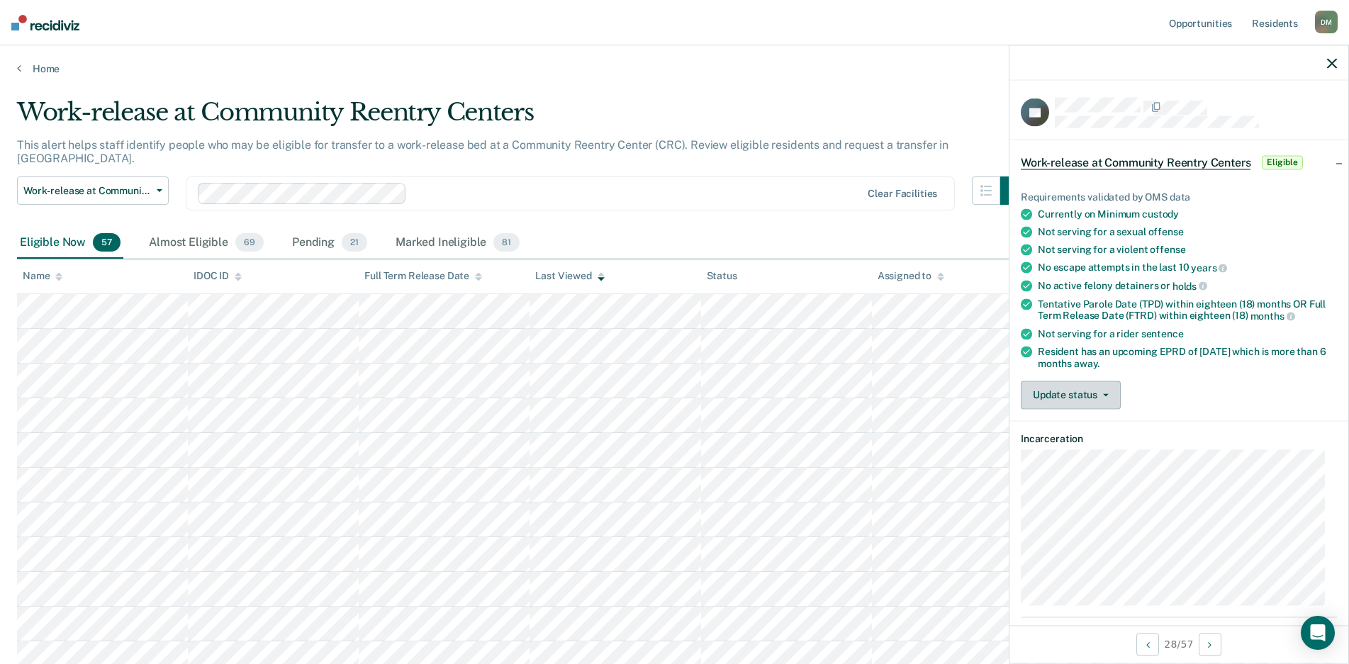
click at [1078, 395] on button "Update status" at bounding box center [1071, 395] width 100 height 28
click at [1048, 443] on button "Mark Ineligible" at bounding box center [1089, 451] width 137 height 23
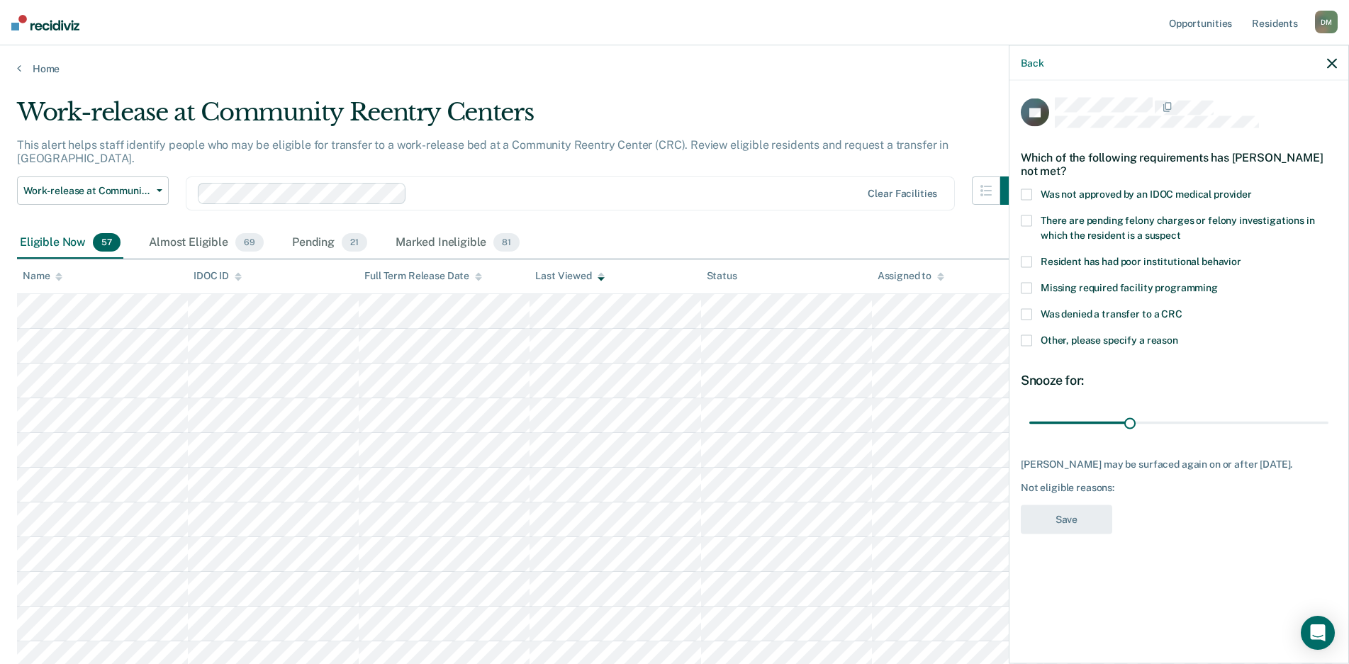
click at [1021, 311] on span at bounding box center [1026, 314] width 11 height 11
click at [1023, 257] on span at bounding box center [1026, 262] width 11 height 11
click at [1023, 339] on span at bounding box center [1026, 340] width 11 height 11
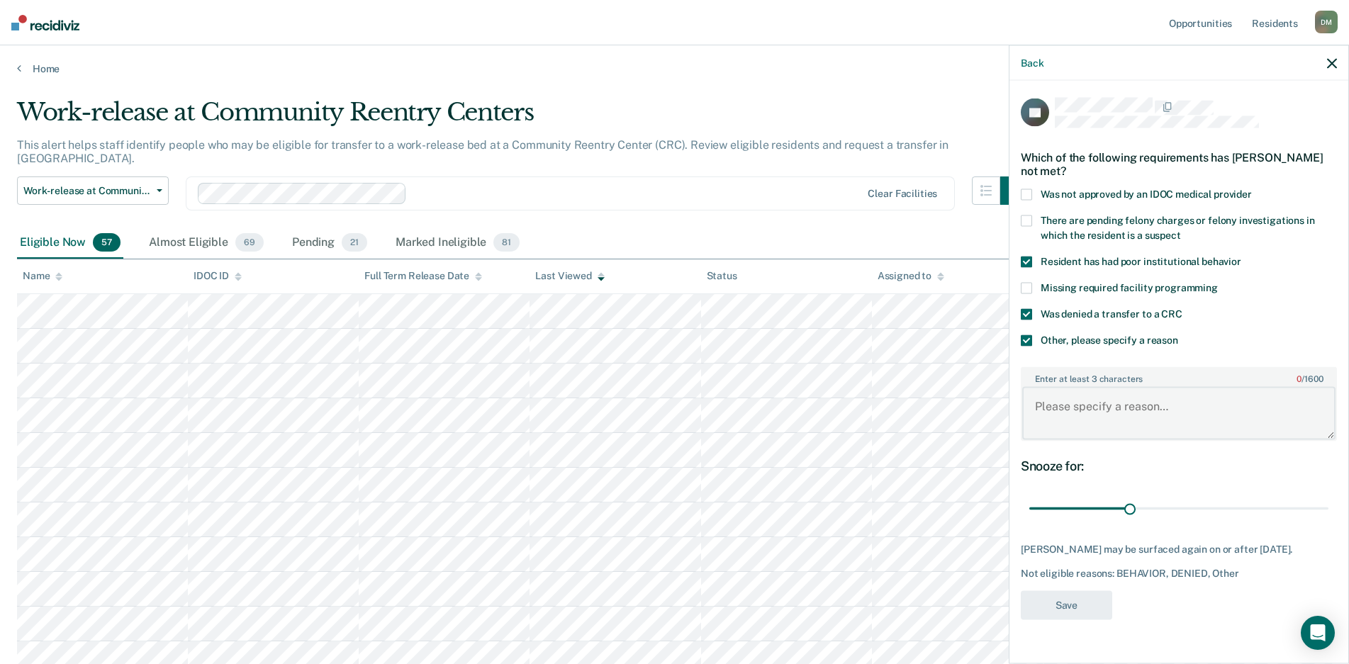
click at [1101, 410] on textarea "Enter at least 3 characters 0 / 1600" at bounding box center [1178, 413] width 313 height 52
type textarea "V"
type textarea "Long history of violence and poor behavior."
click at [1028, 504] on div "60 days" at bounding box center [1179, 508] width 316 height 25
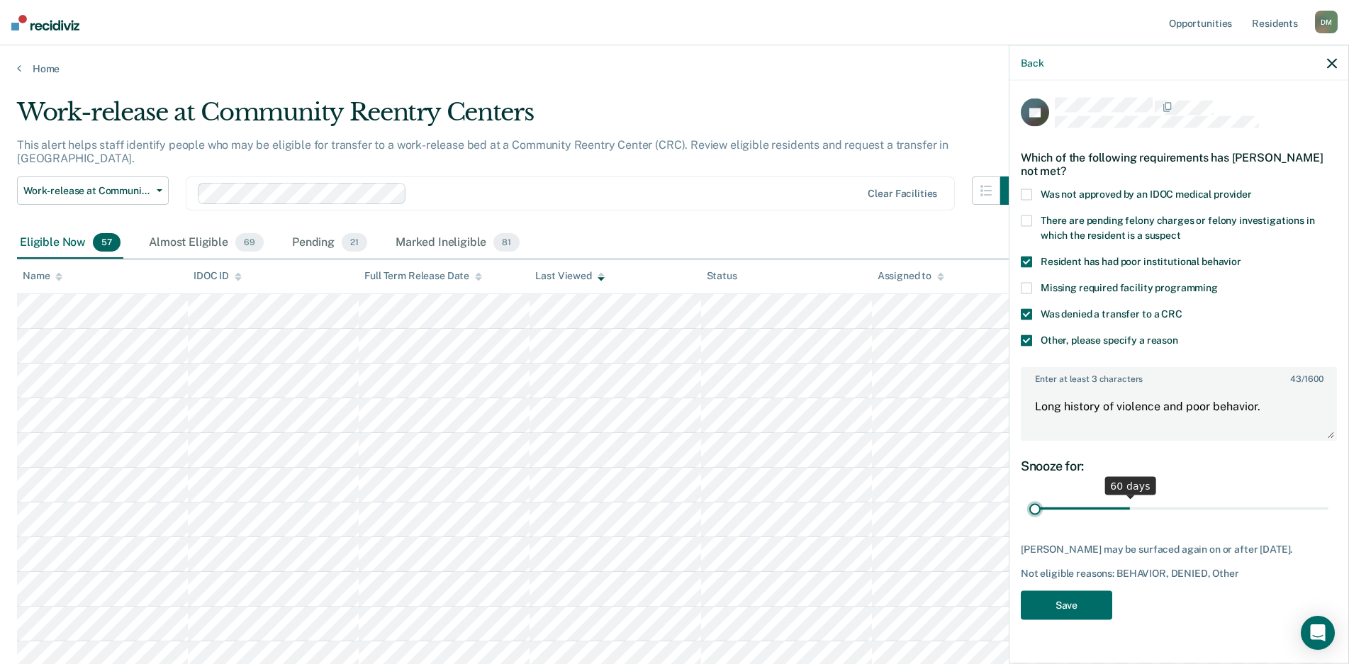
type input "1"
click at [1031, 513] on input "range" at bounding box center [1178, 508] width 299 height 25
click at [1056, 603] on button "Save" at bounding box center [1066, 604] width 91 height 29
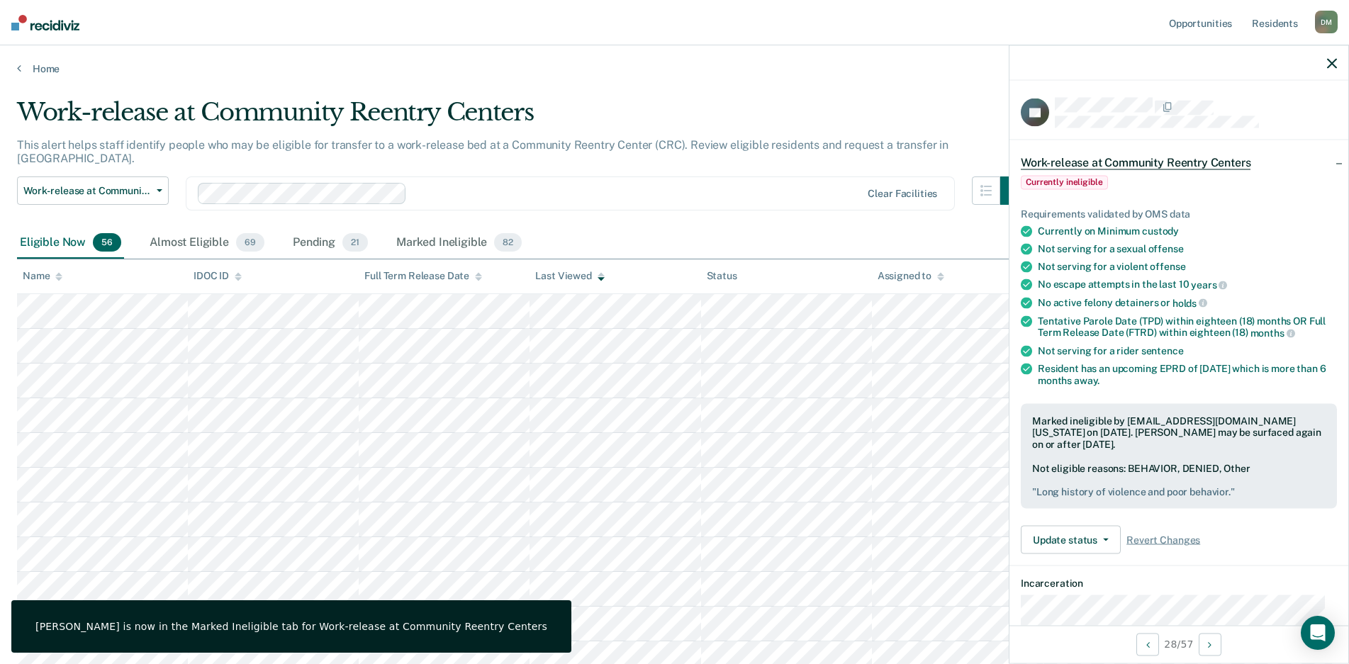
click at [1337, 61] on div at bounding box center [1178, 62] width 339 height 35
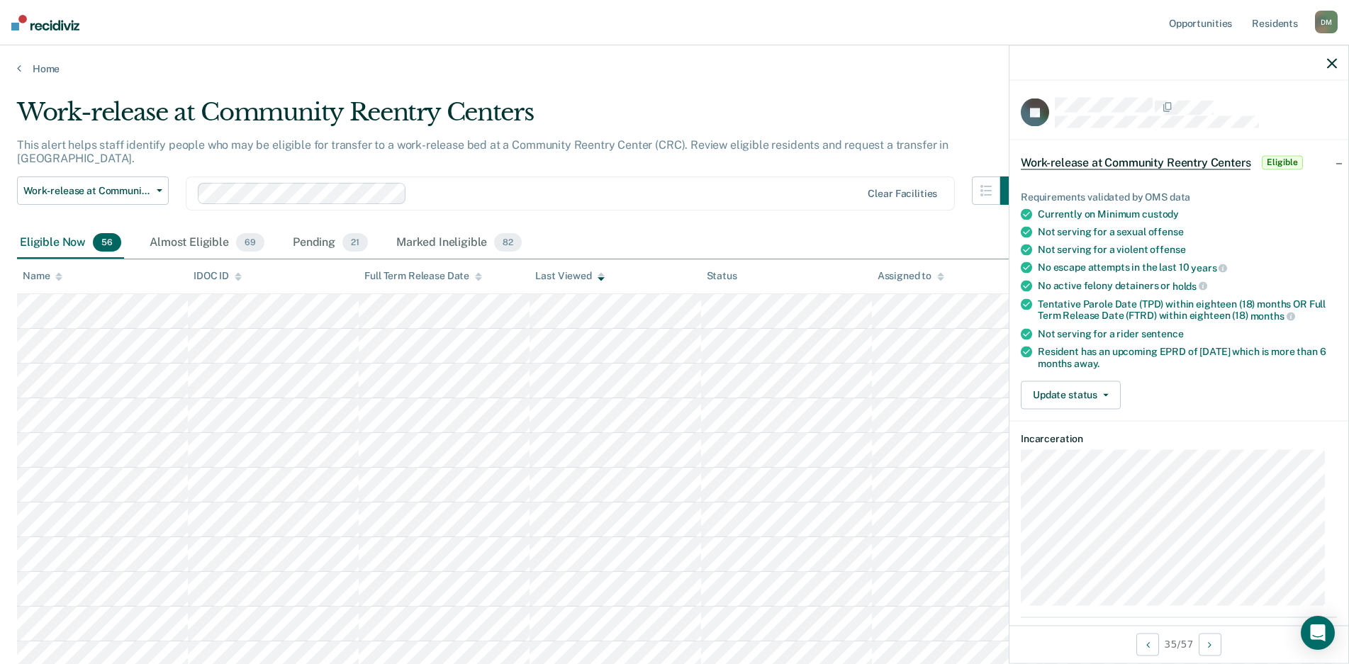
click at [1330, 67] on icon "button" at bounding box center [1332, 63] width 10 height 10
